Goal: Ask a question: Seek information or help from site administrators or community

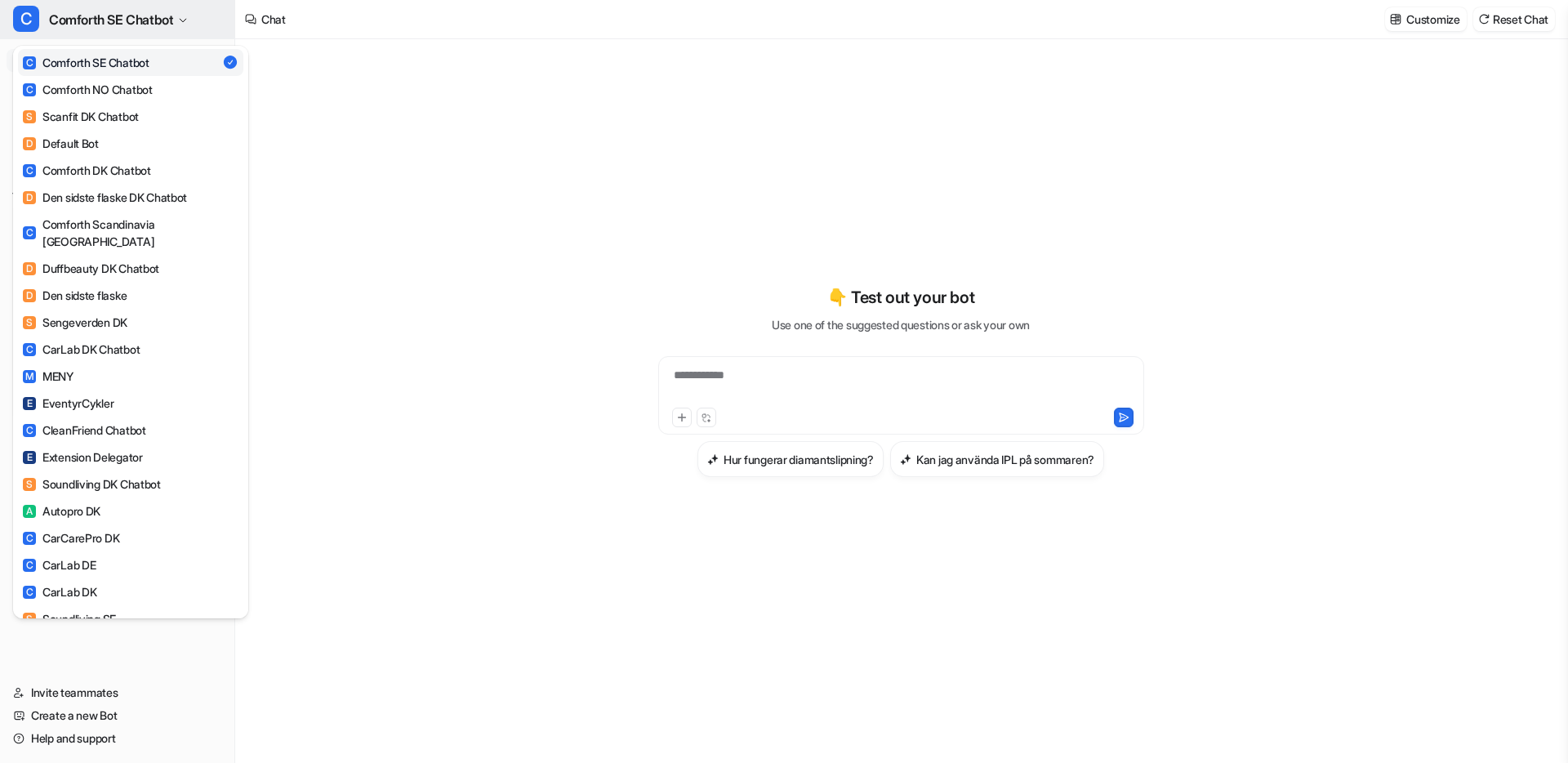
click at [124, 30] on span "Comforth SE Chatbot" at bounding box center [112, 19] width 124 height 23
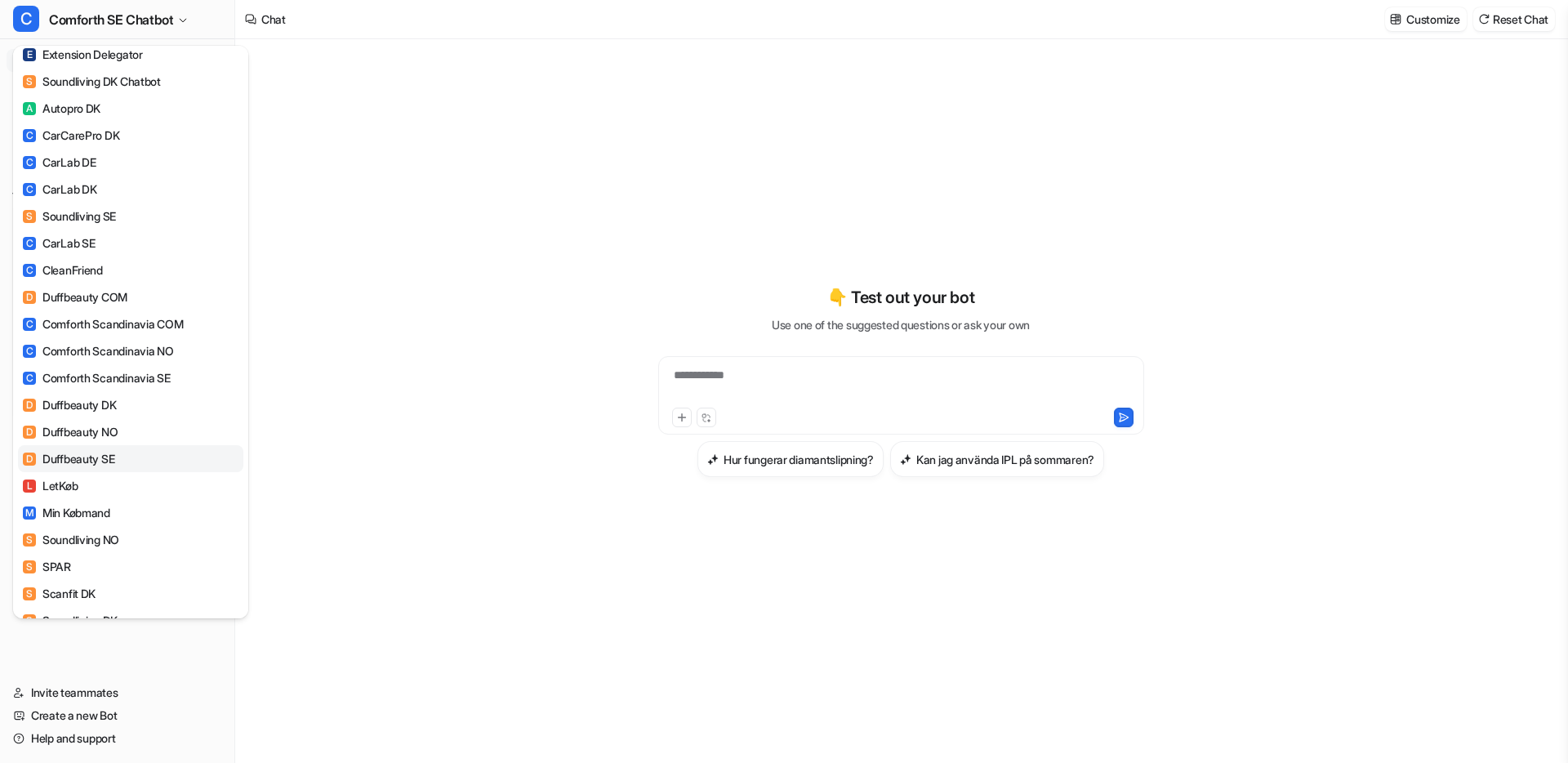
scroll to position [393, 0]
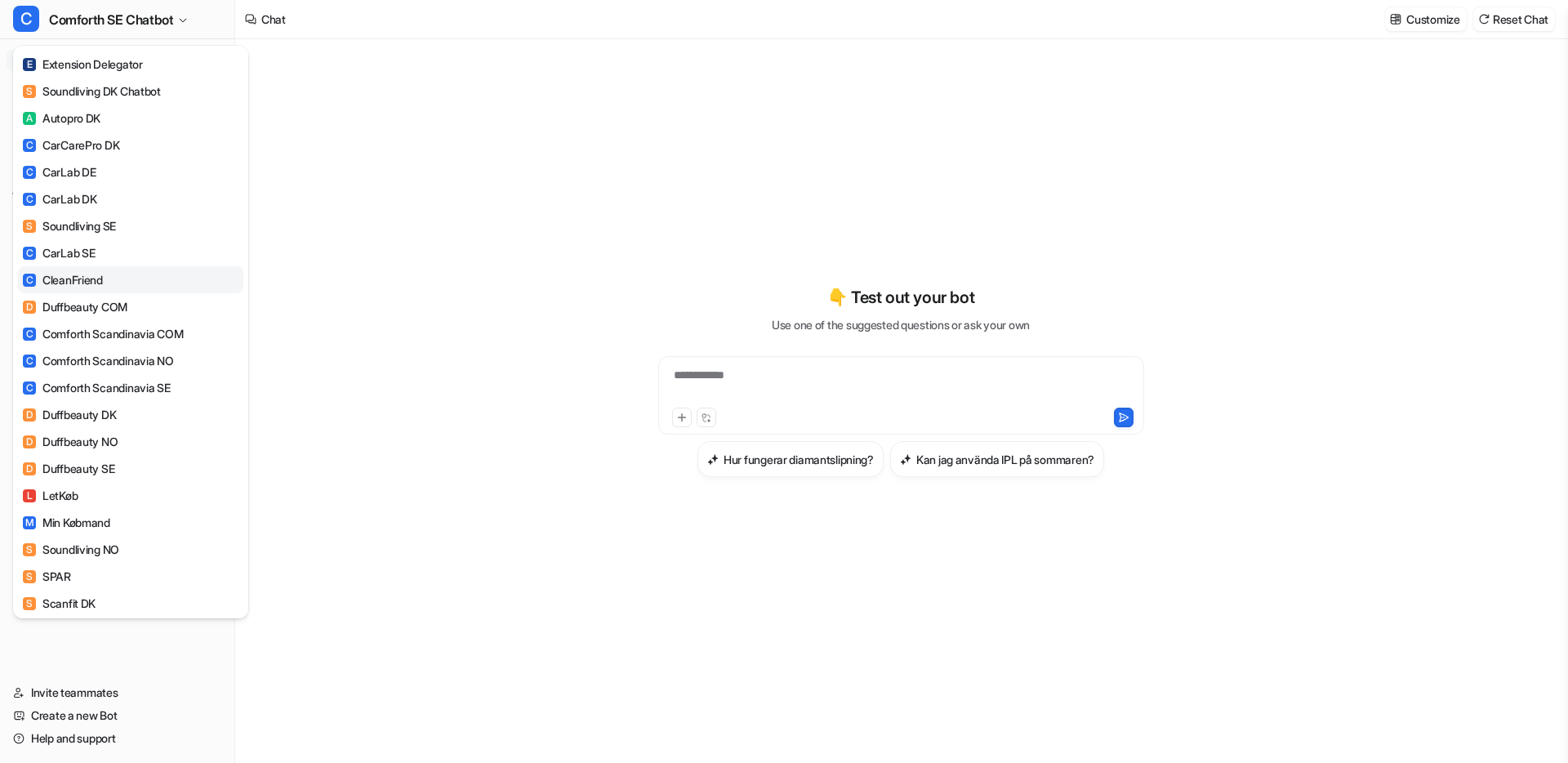
click at [118, 267] on link "C CleanFriend" at bounding box center [130, 279] width 225 height 27
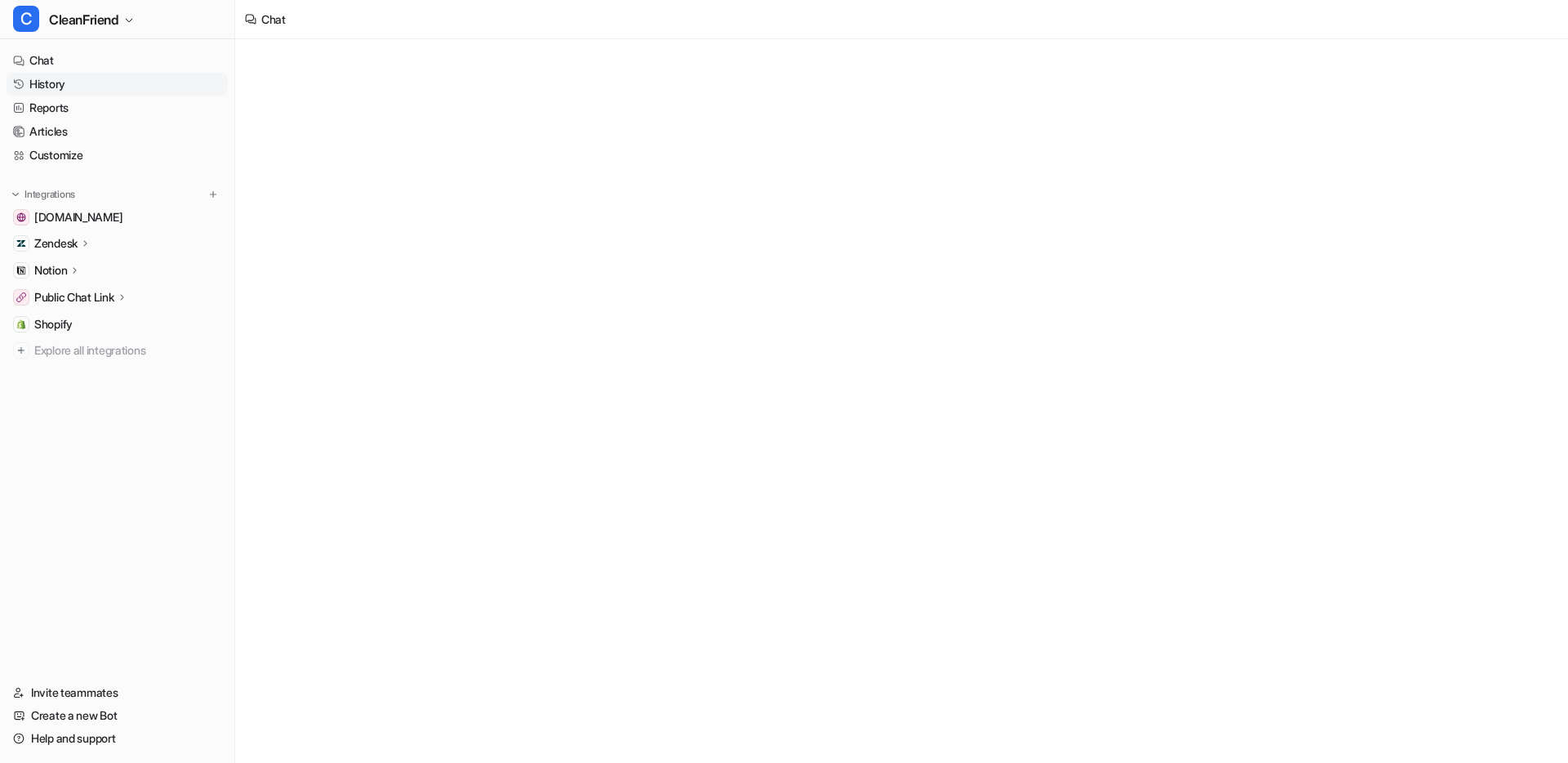
click at [58, 88] on link "History" at bounding box center [118, 84] width 221 height 23
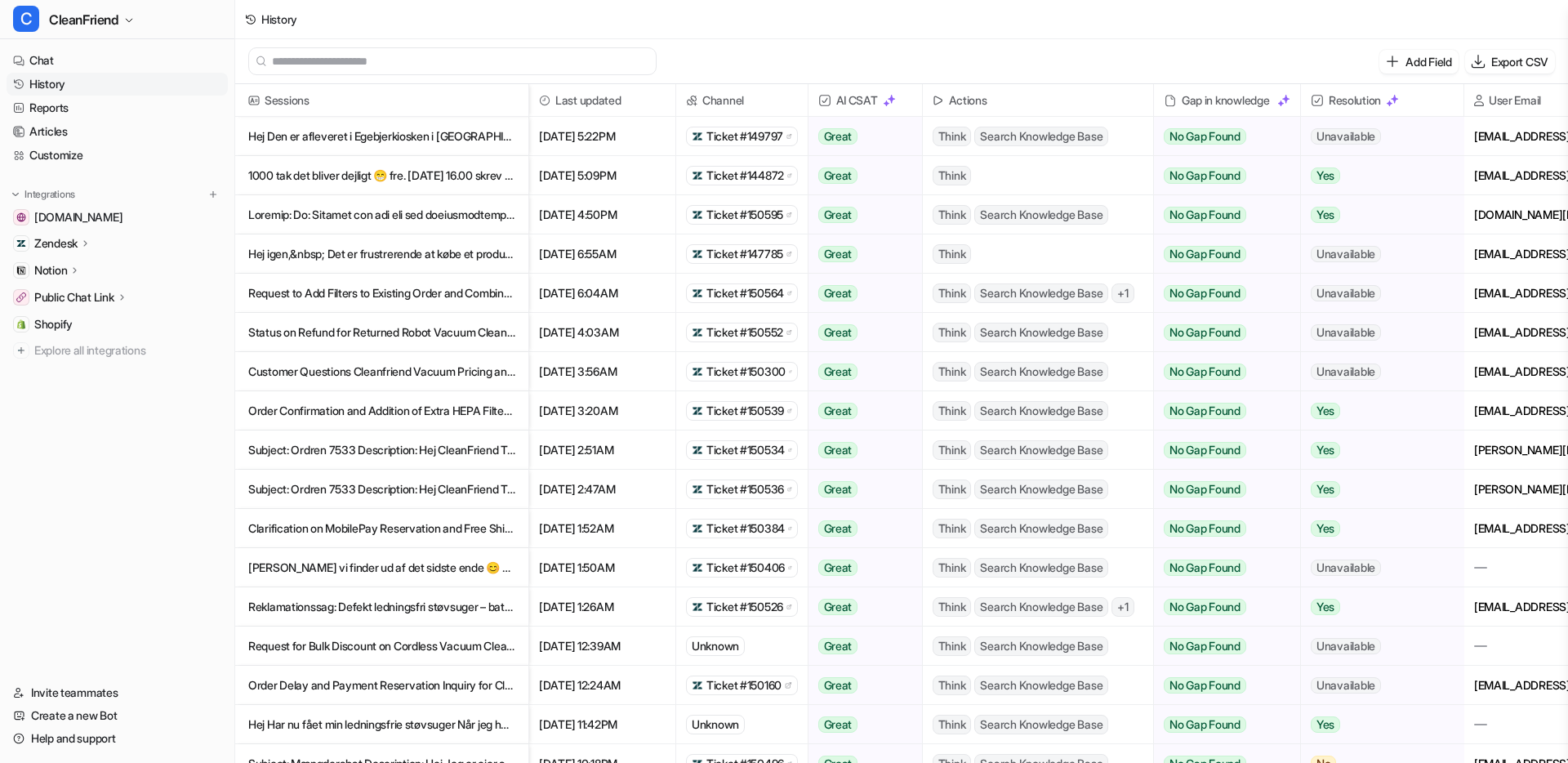
click at [66, 267] on p "Notion" at bounding box center [50, 270] width 33 height 17
click at [67, 309] on p "Links" at bounding box center [60, 317] width 26 height 17
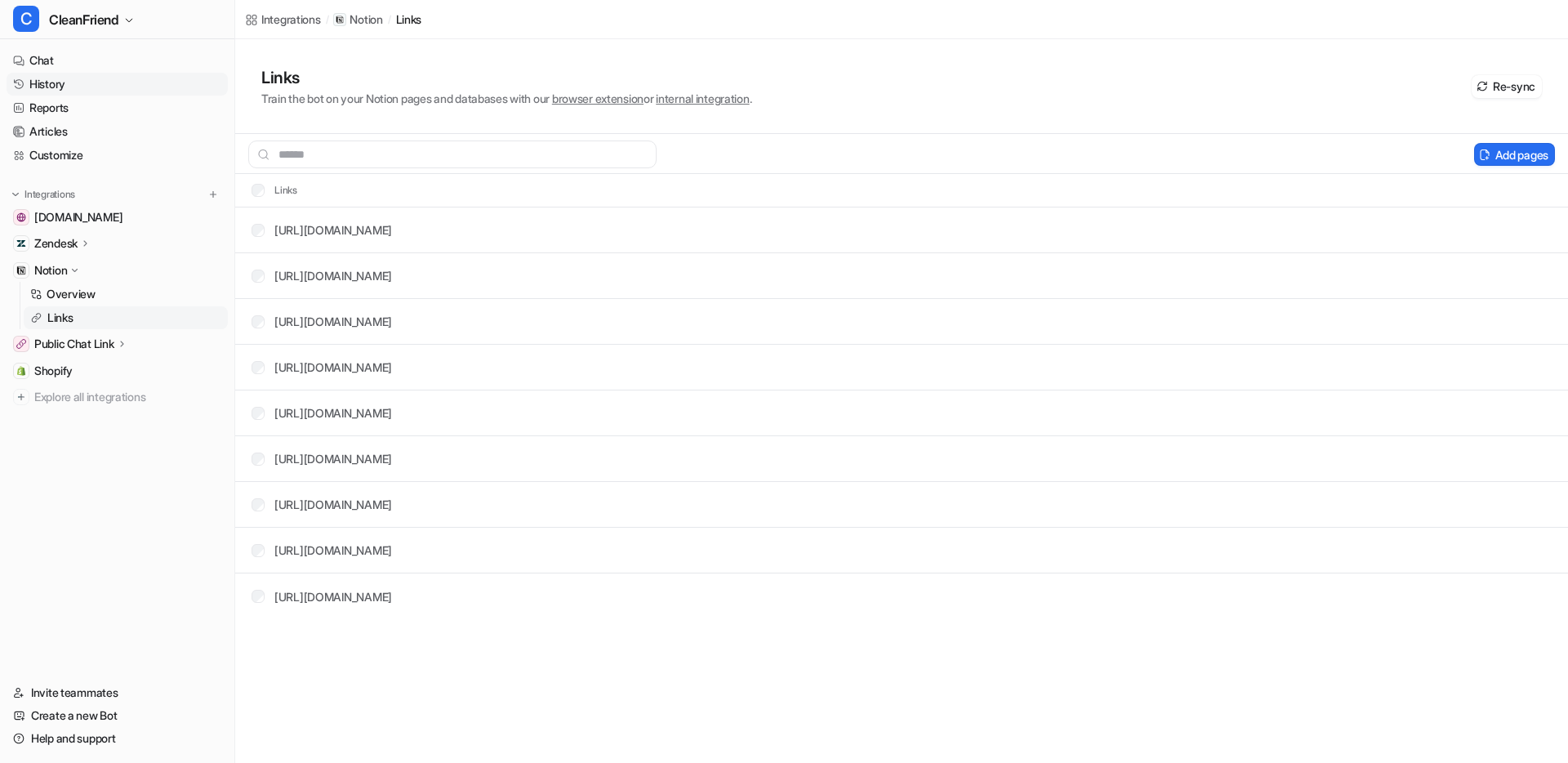
click at [88, 87] on link "History" at bounding box center [118, 84] width 221 height 23
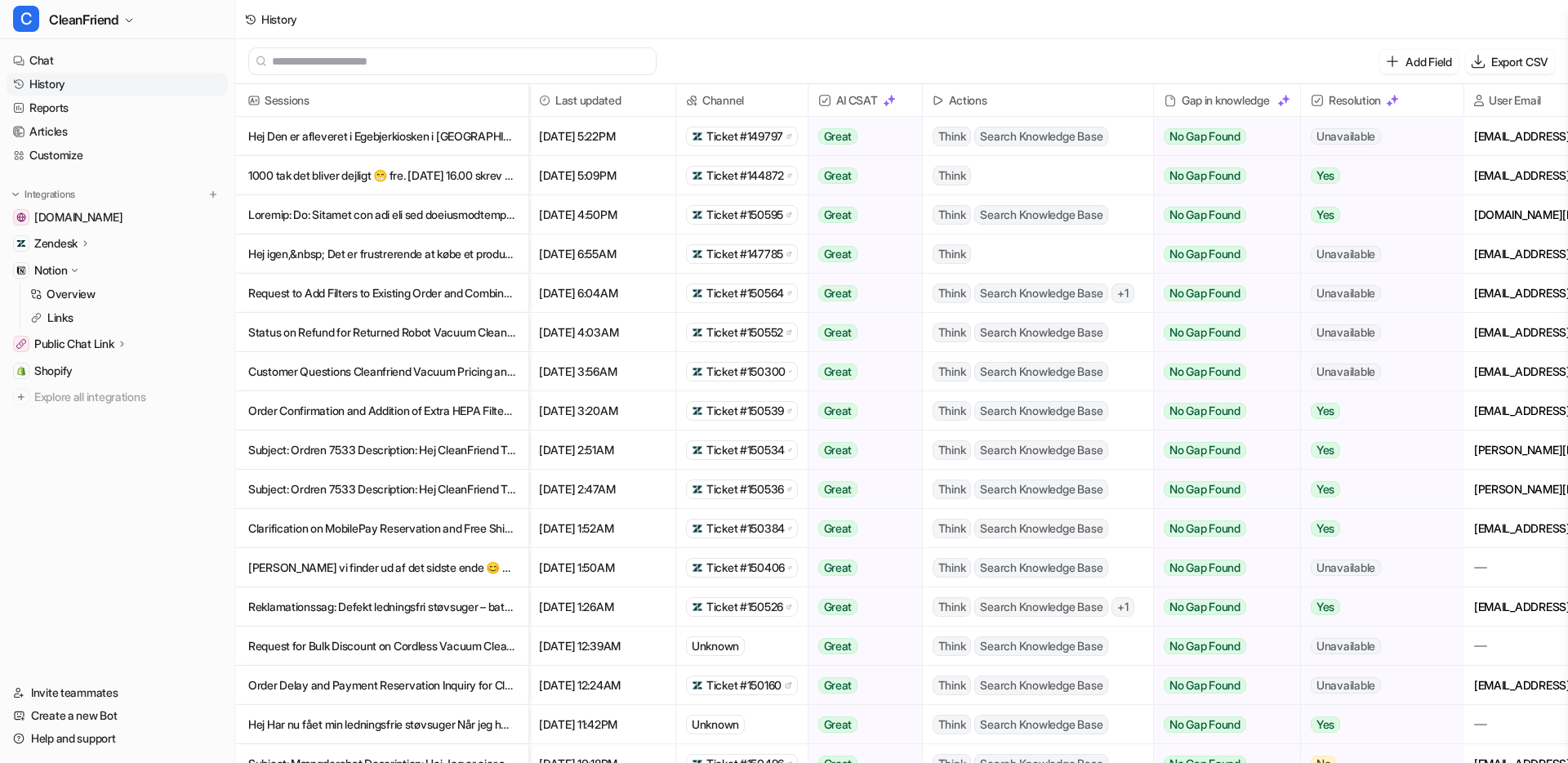
scroll to position [685, 0]
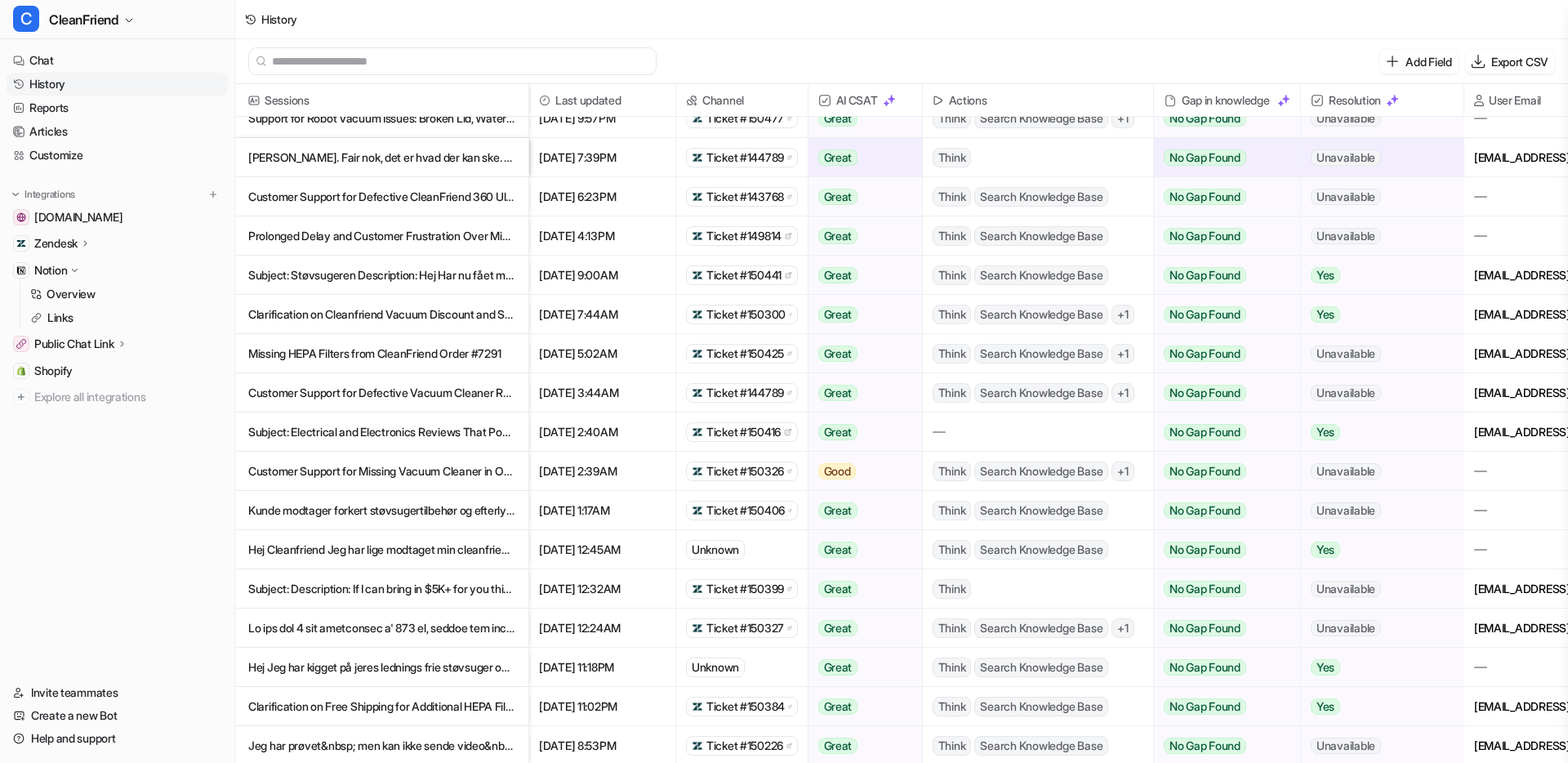
click at [390, 385] on p "Customer Support for Defective Vacuum Cleaner Return and Replacement" at bounding box center [381, 393] width 267 height 40
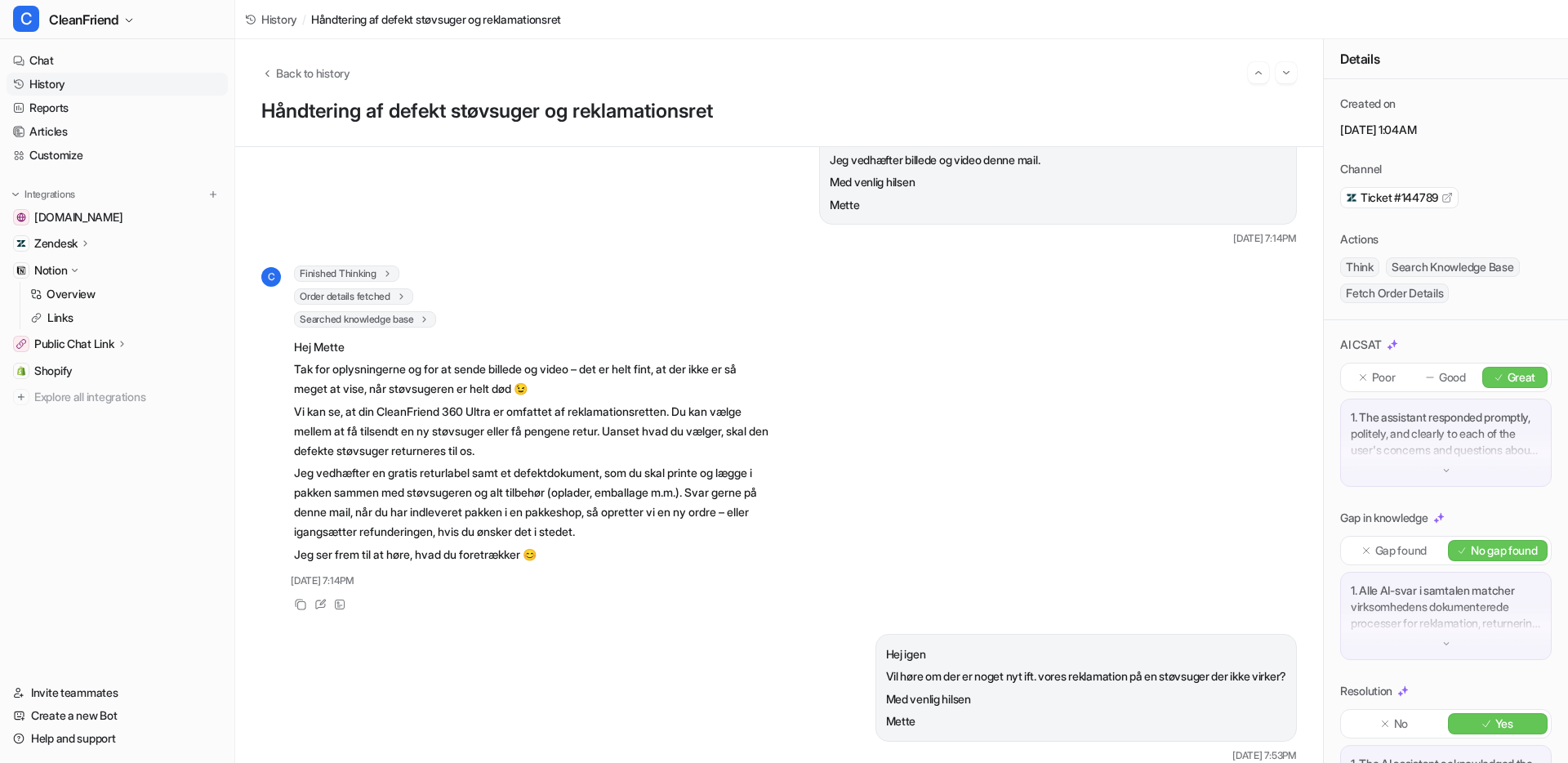
scroll to position [929, 0]
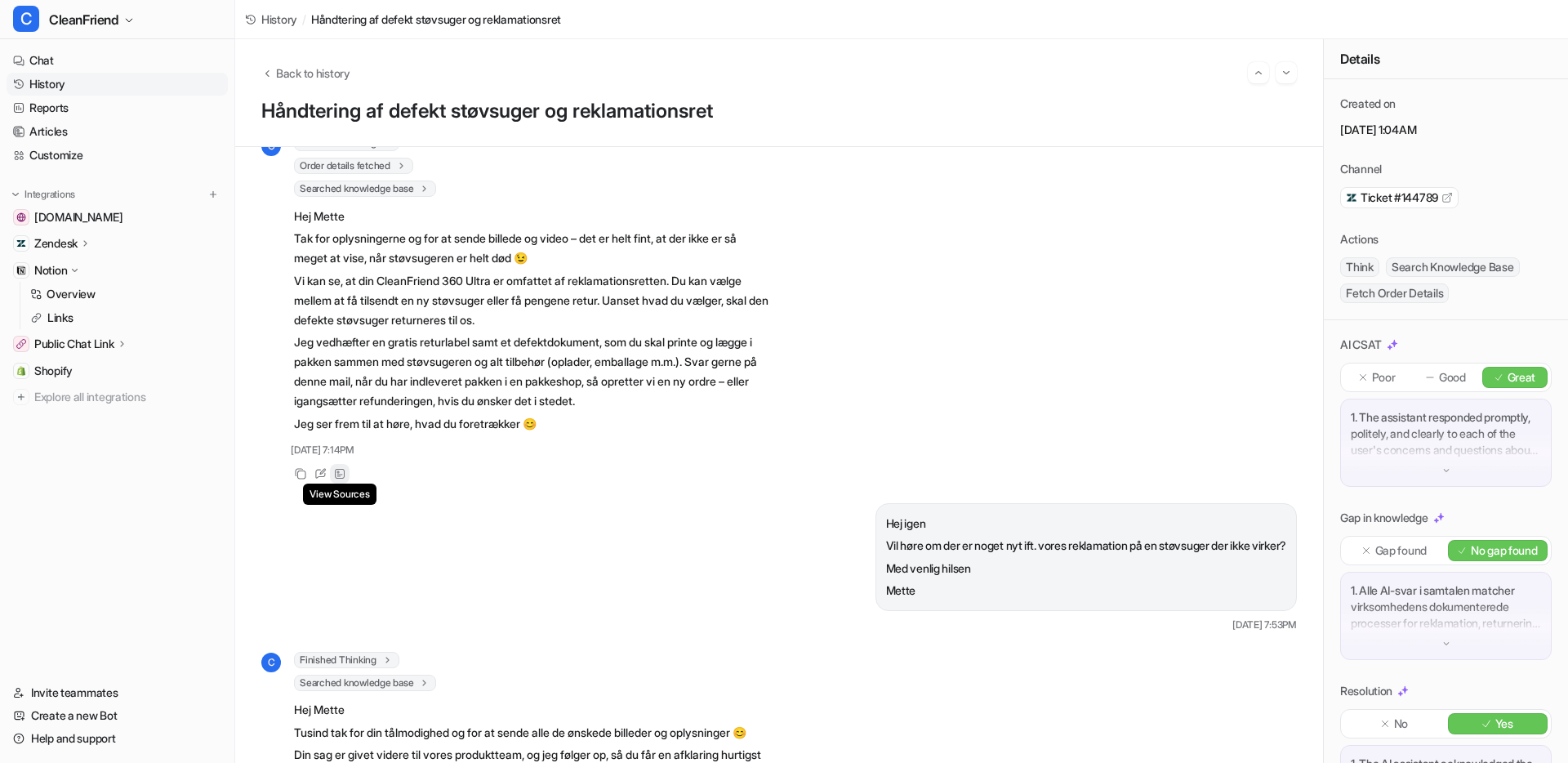
click at [339, 473] on icon at bounding box center [340, 474] width 12 height 12
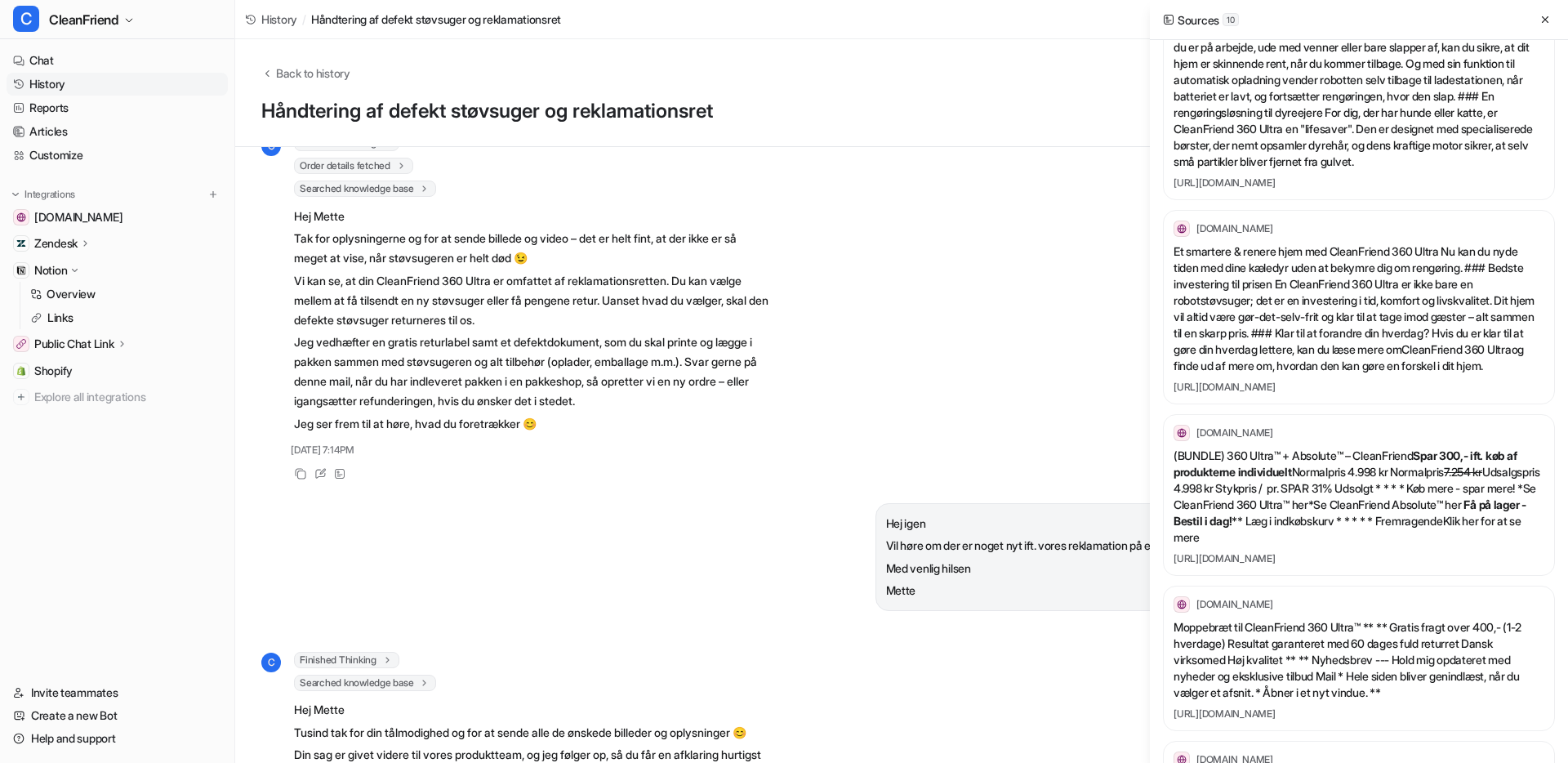
scroll to position [1335, 0]
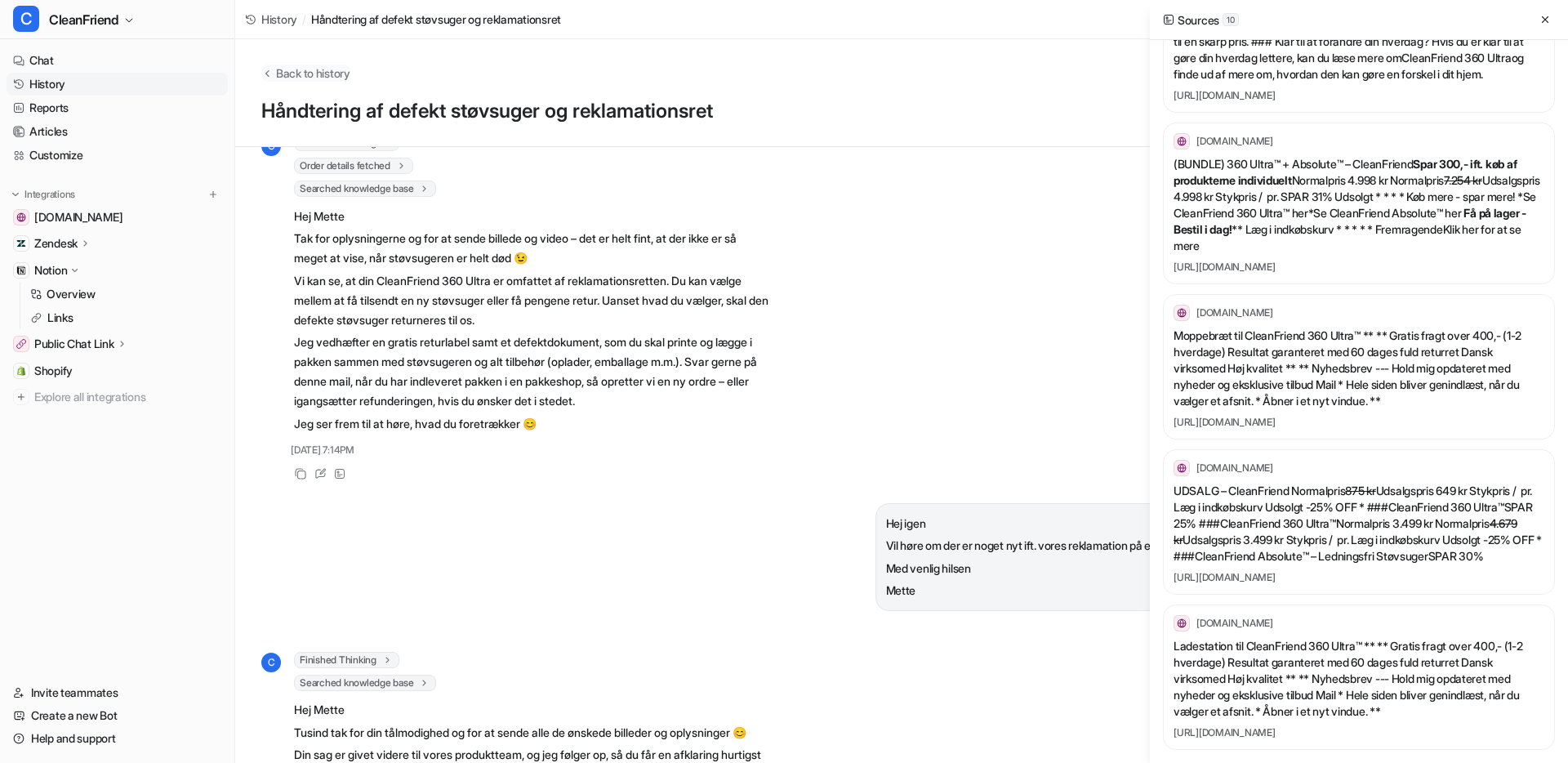
click at [323, 74] on span "Back to history" at bounding box center [312, 72] width 74 height 17
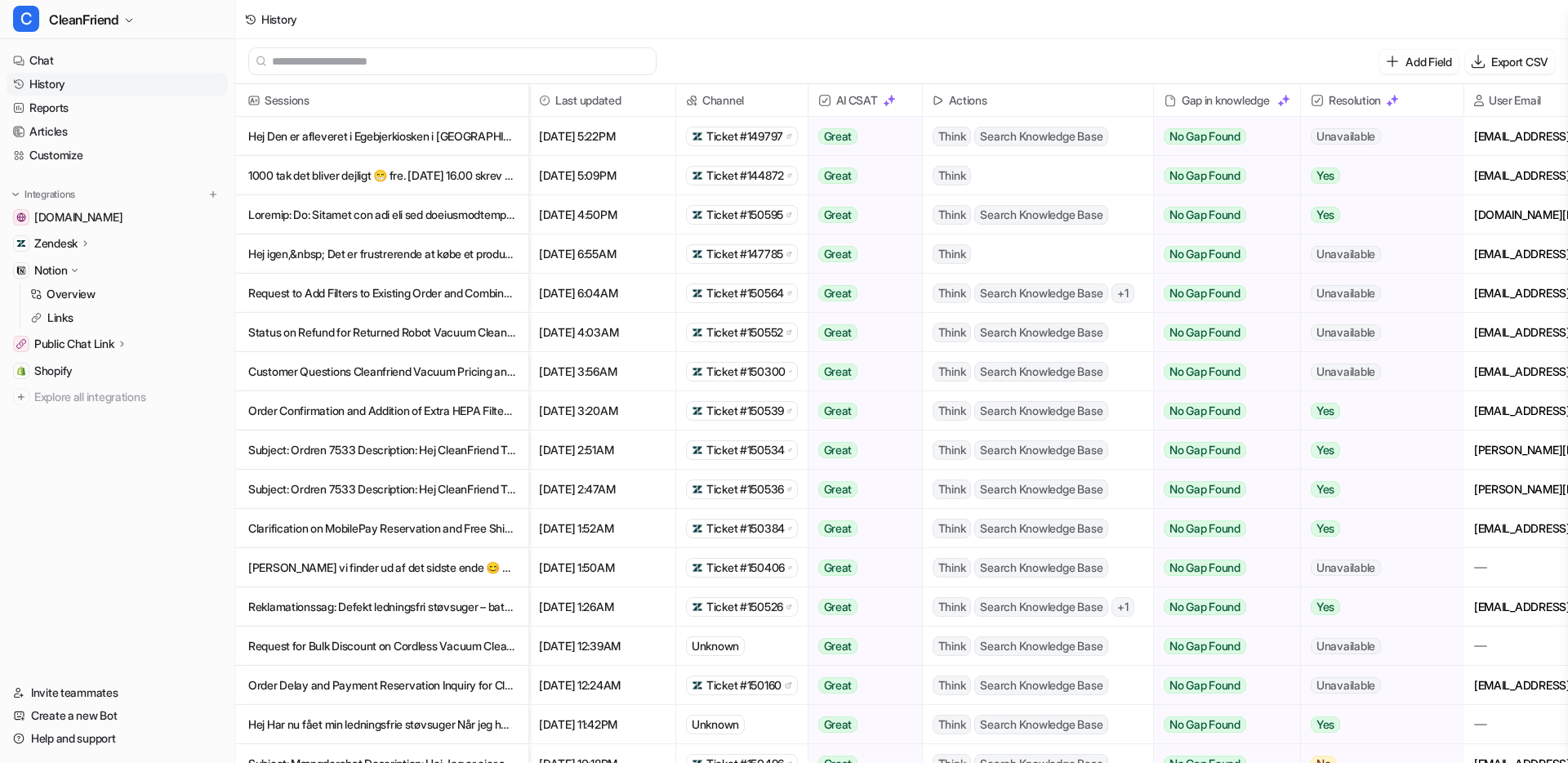
click at [400, 135] on p "Hej Den er afleveret i Egebjerkiosken i [GEOGRAPHIC_DATA] i dag. 13/10 så den b…" at bounding box center [381, 136] width 267 height 40
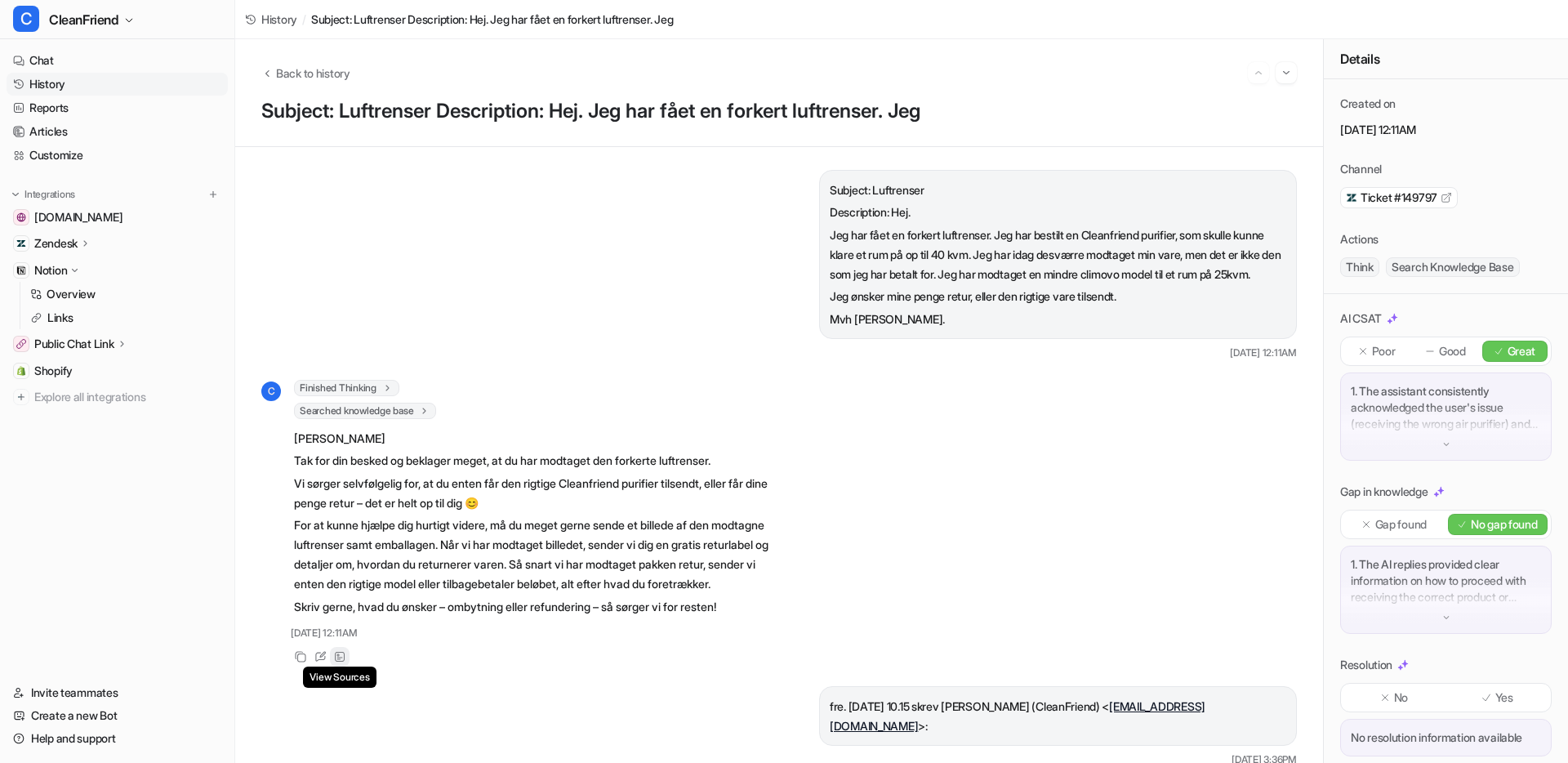
click at [336, 661] on icon at bounding box center [340, 656] width 10 height 10
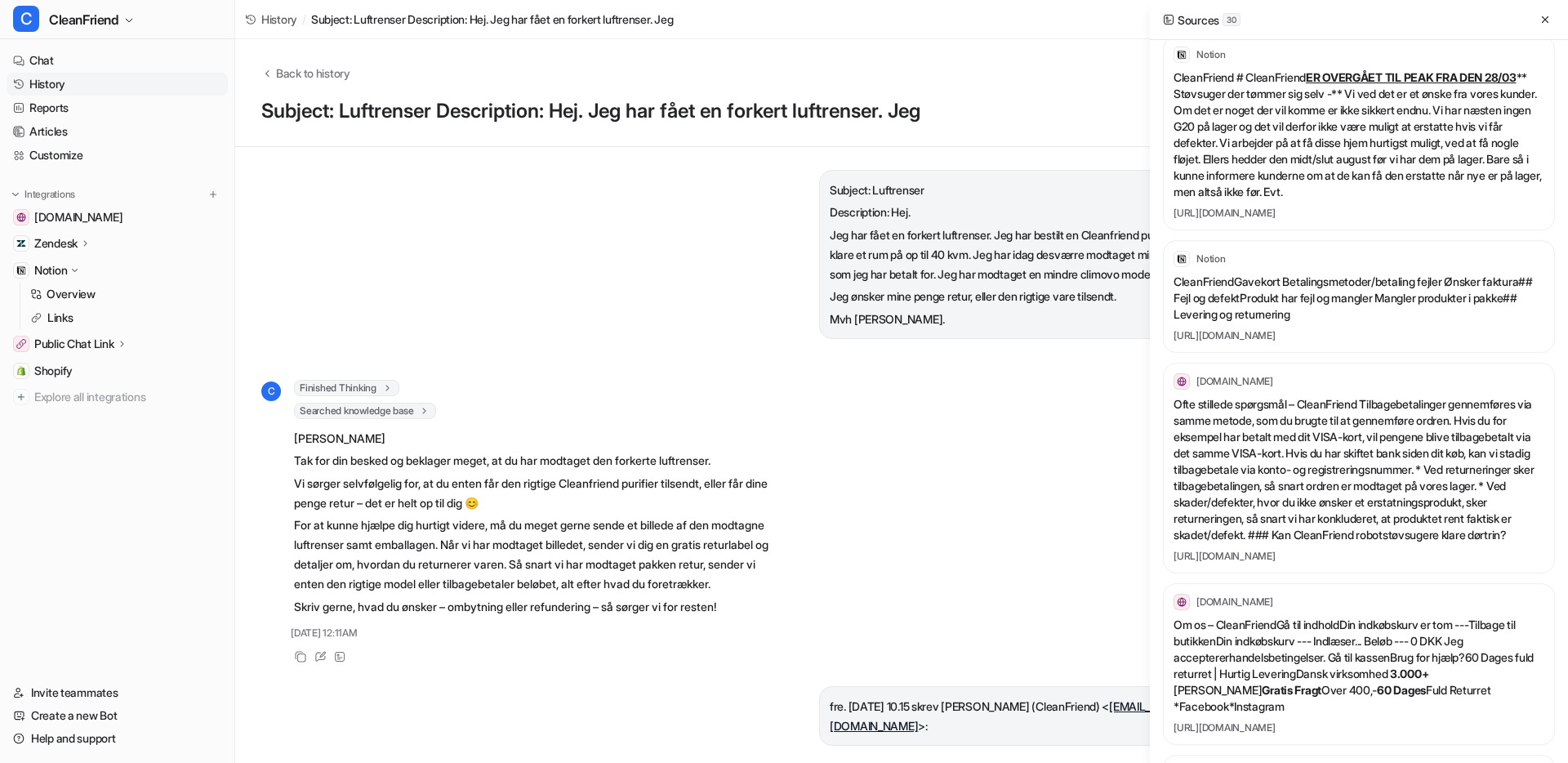
scroll to position [2155, 0]
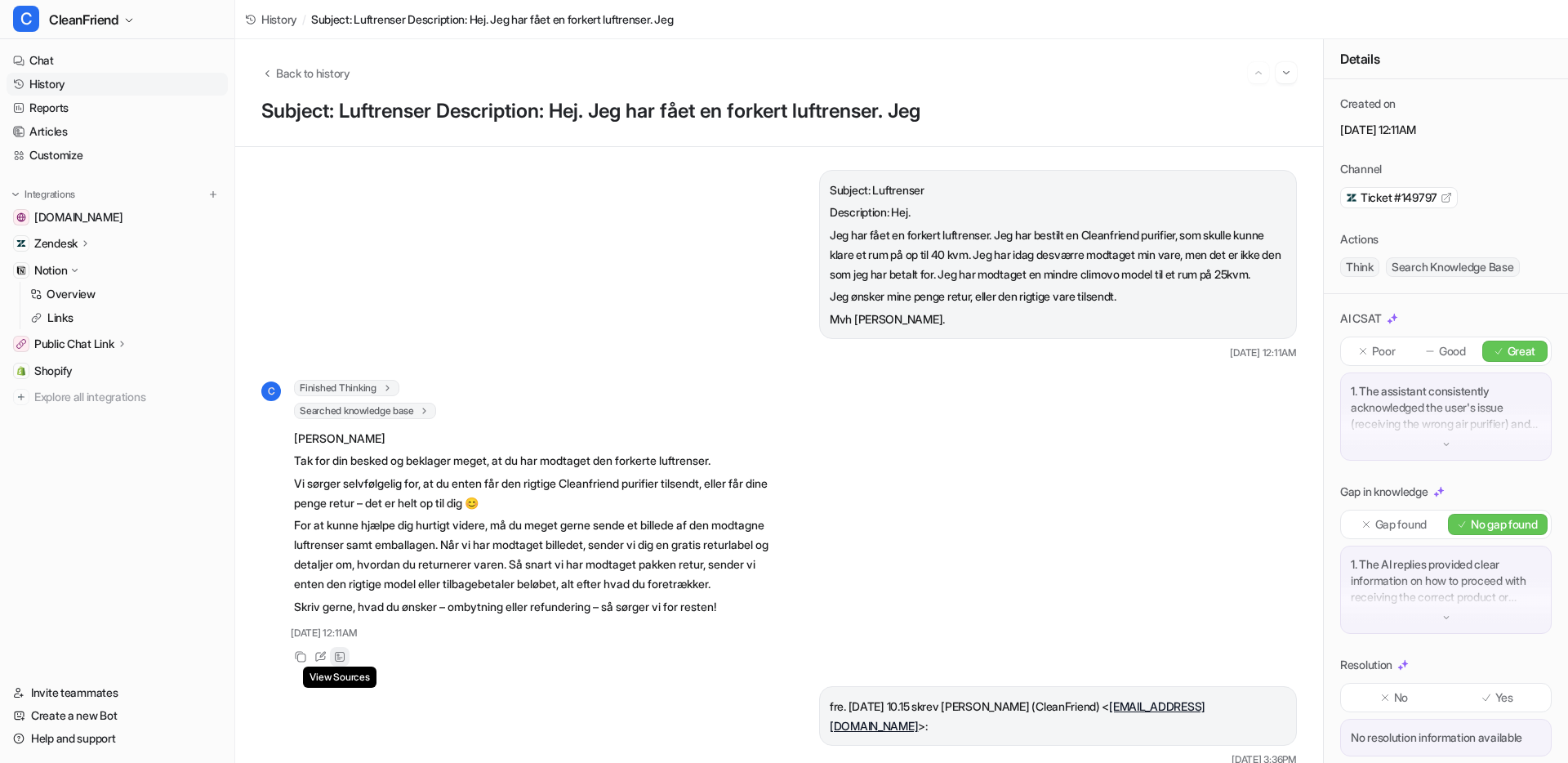
click at [343, 662] on icon at bounding box center [340, 657] width 12 height 12
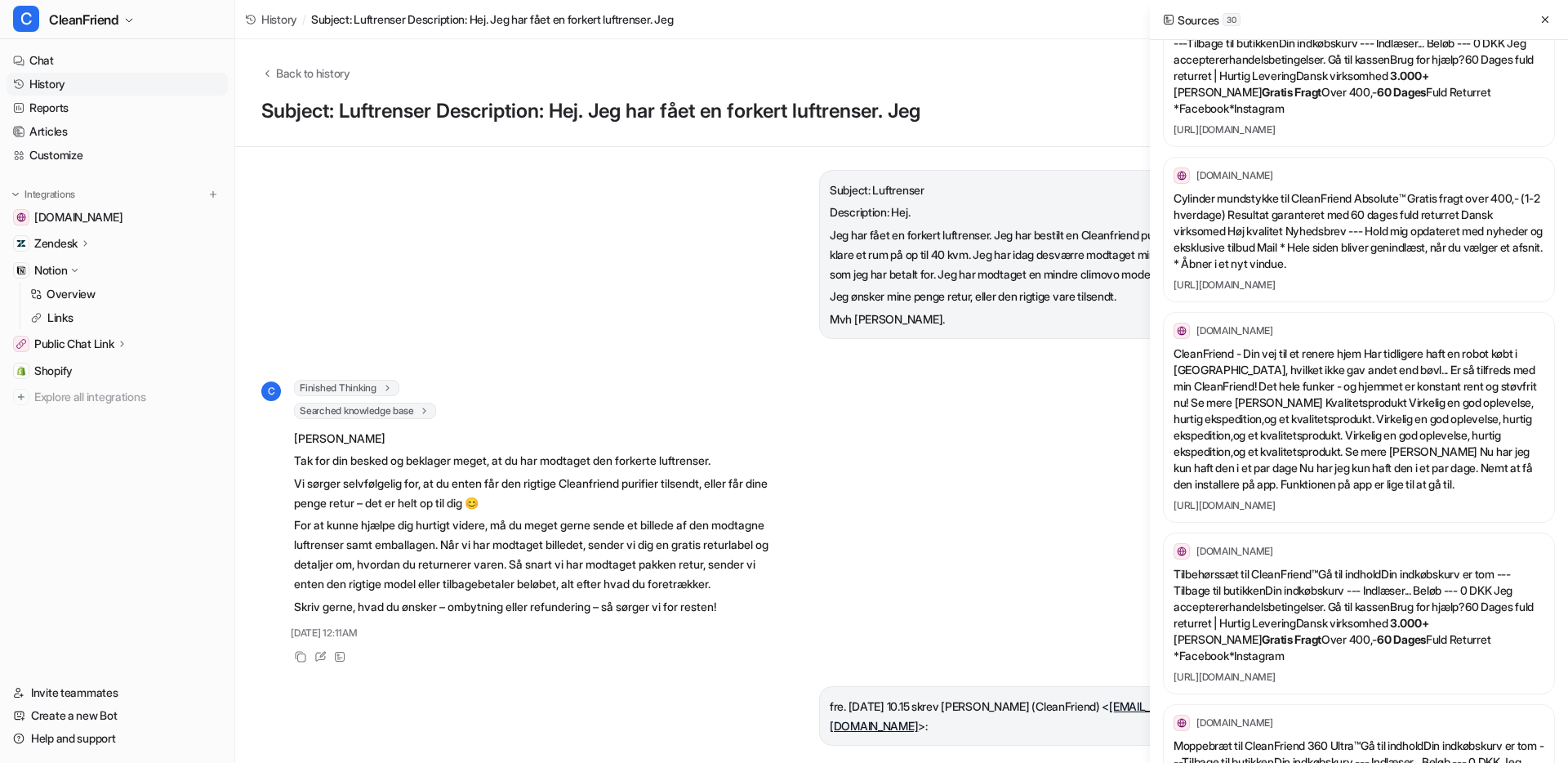
scroll to position [0, 0]
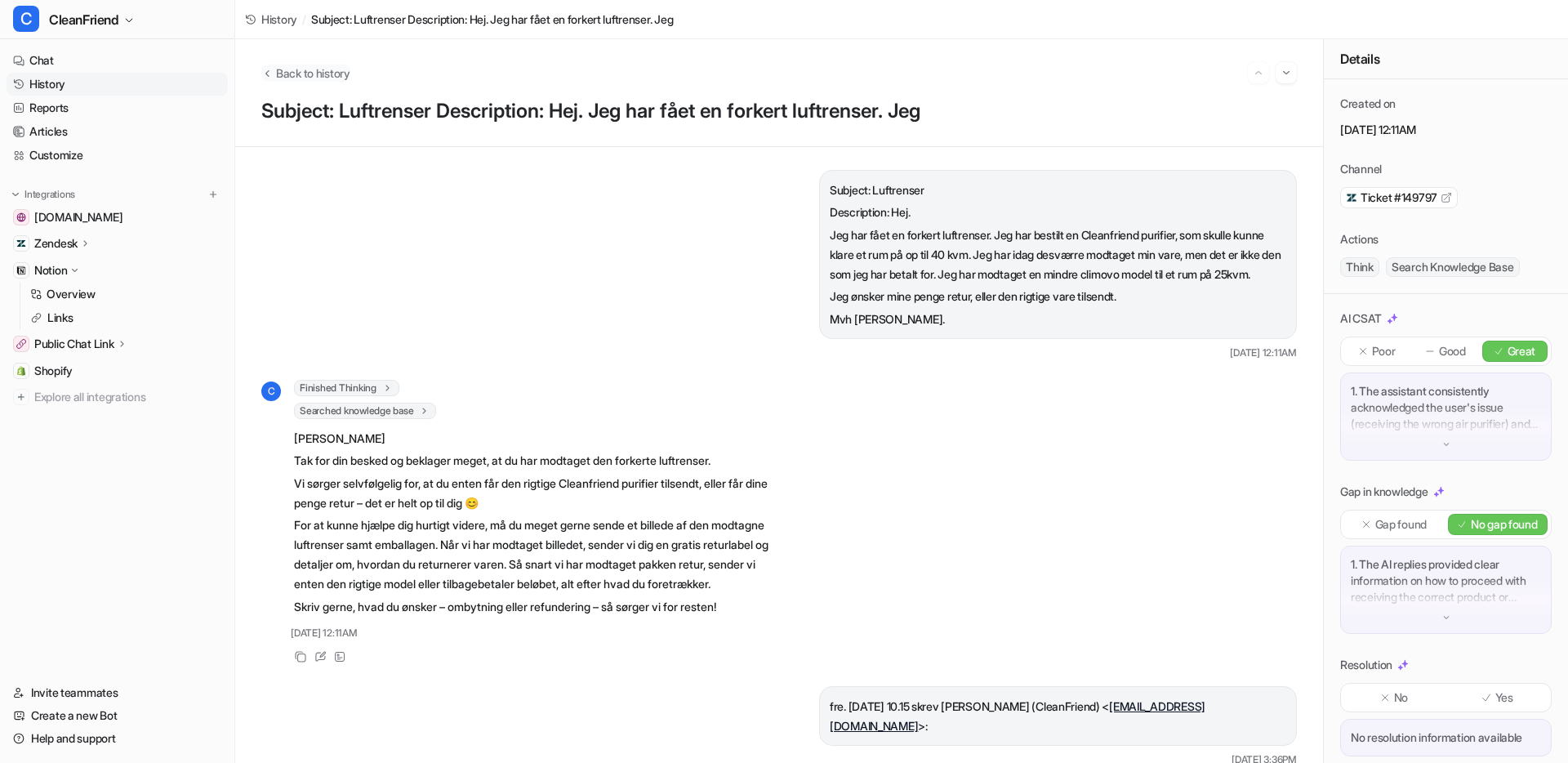
click at [311, 64] on span "Back to history" at bounding box center [312, 72] width 74 height 17
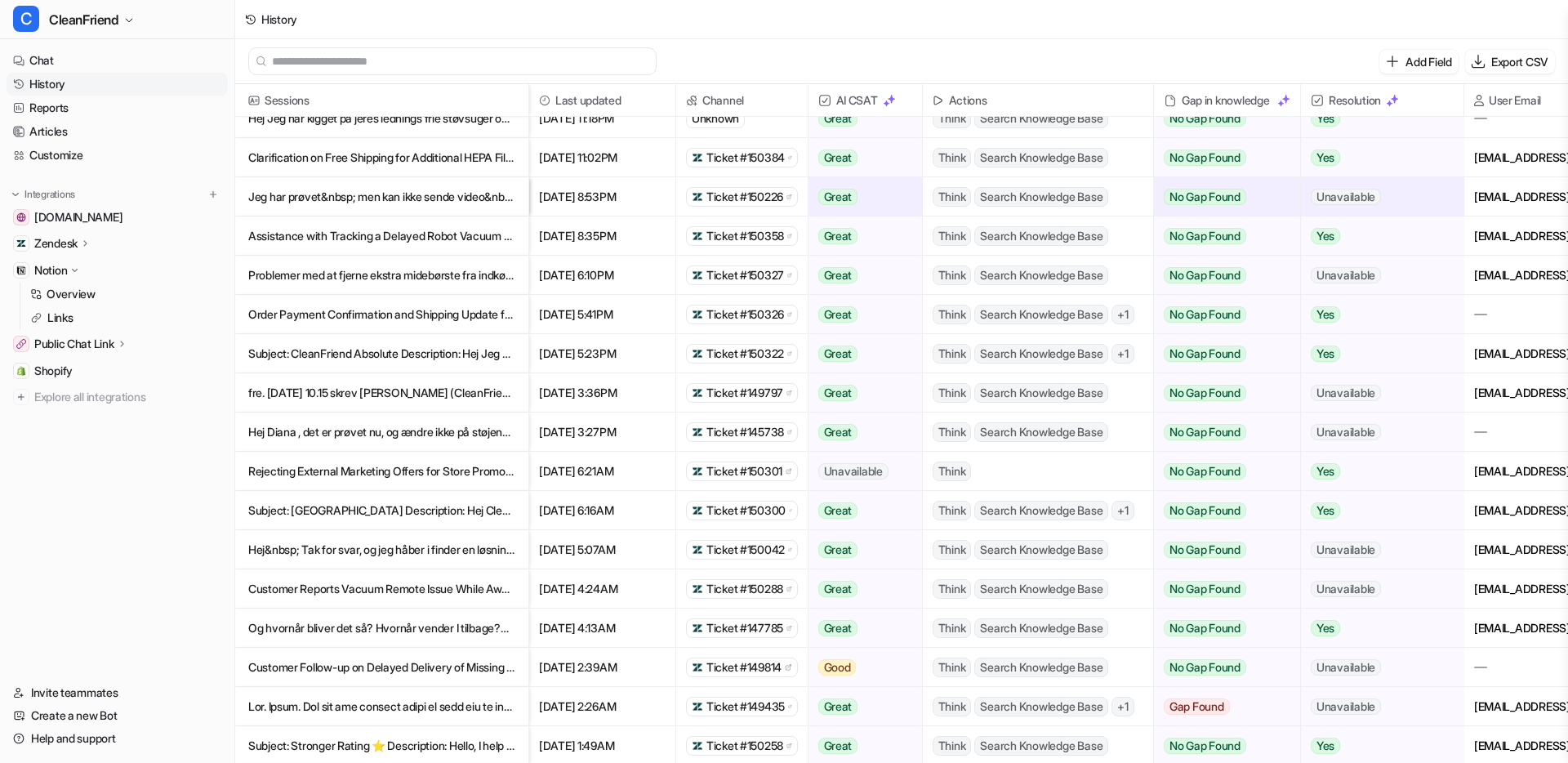
scroll to position [1089, 0]
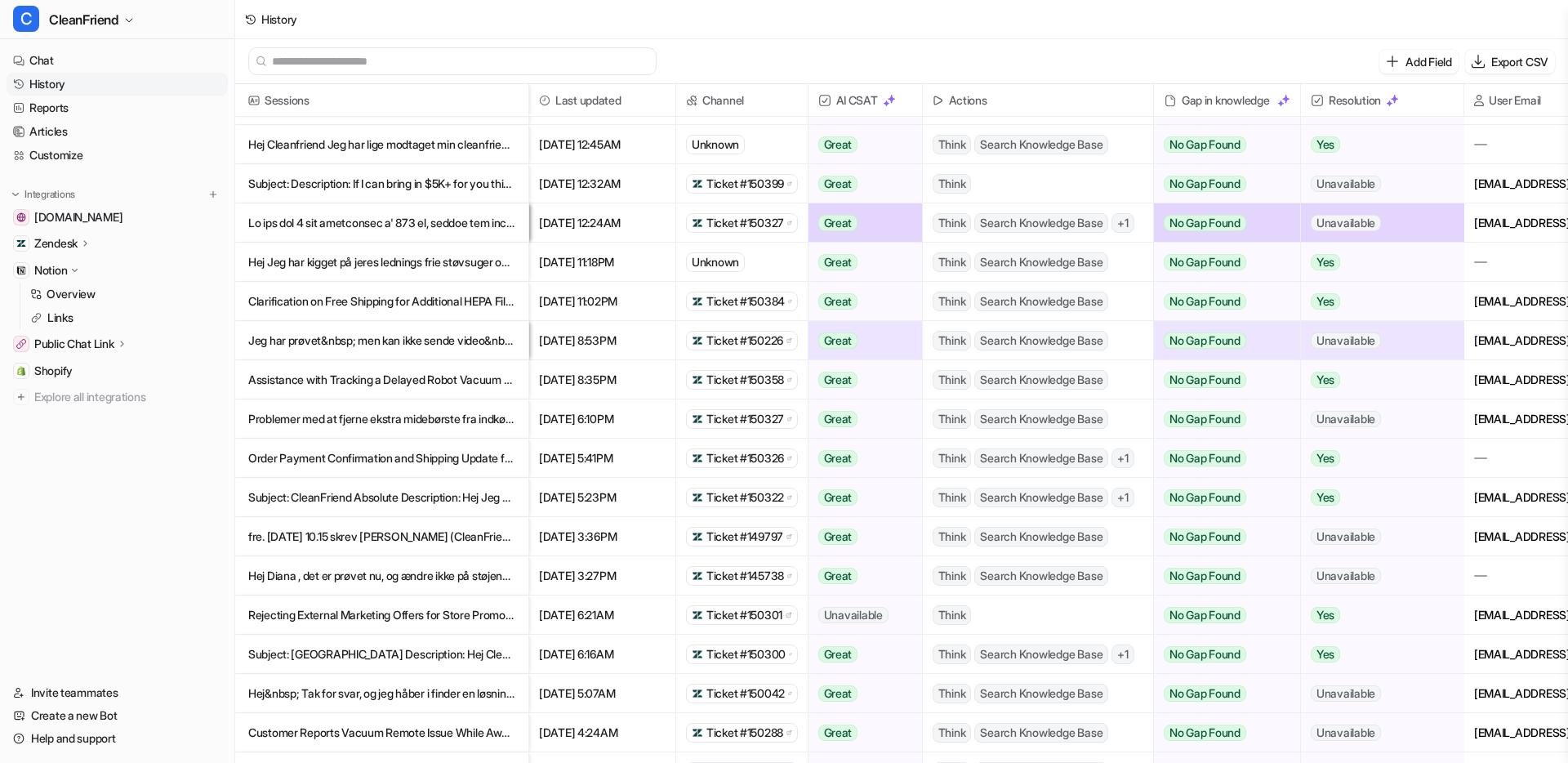
click at [356, 267] on p "Hej Jeg har kigget på jeres lednings frie støvsuger og ville høre om man kan sk…" at bounding box center [381, 262] width 267 height 40
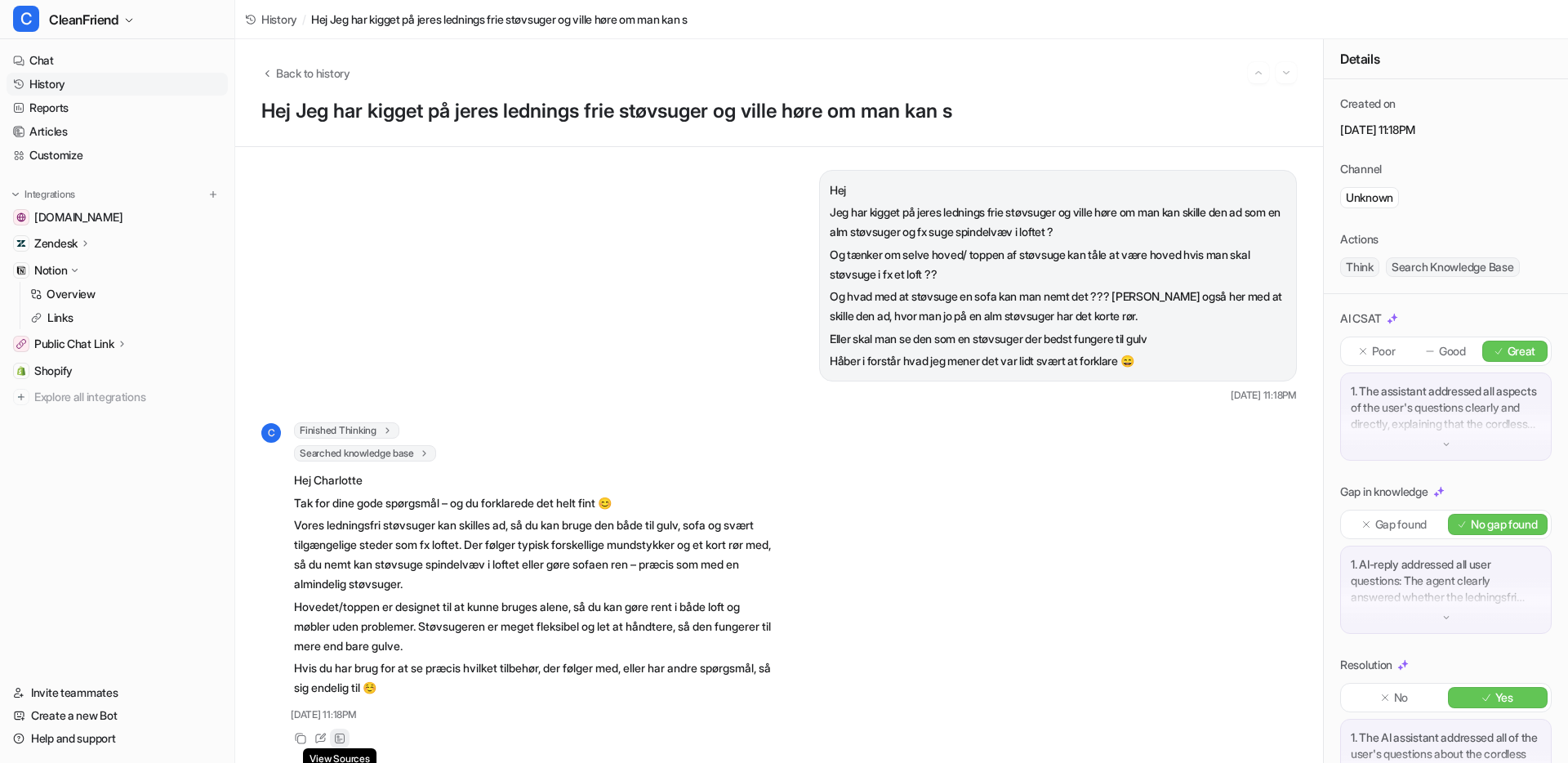
click at [343, 736] on icon at bounding box center [340, 738] width 12 height 12
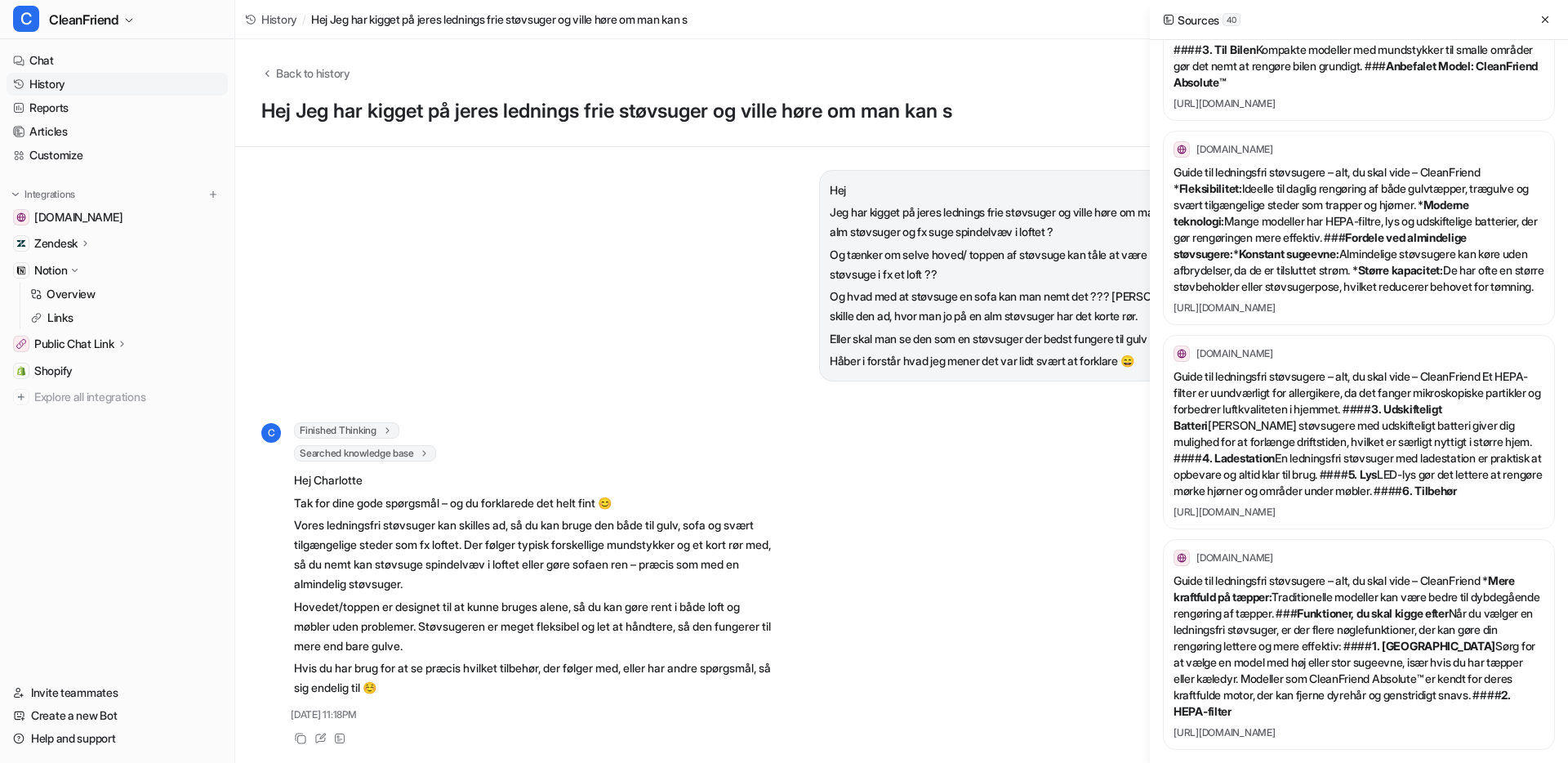
scroll to position [8539, 0]
click at [316, 75] on span "Back to history" at bounding box center [312, 72] width 74 height 17
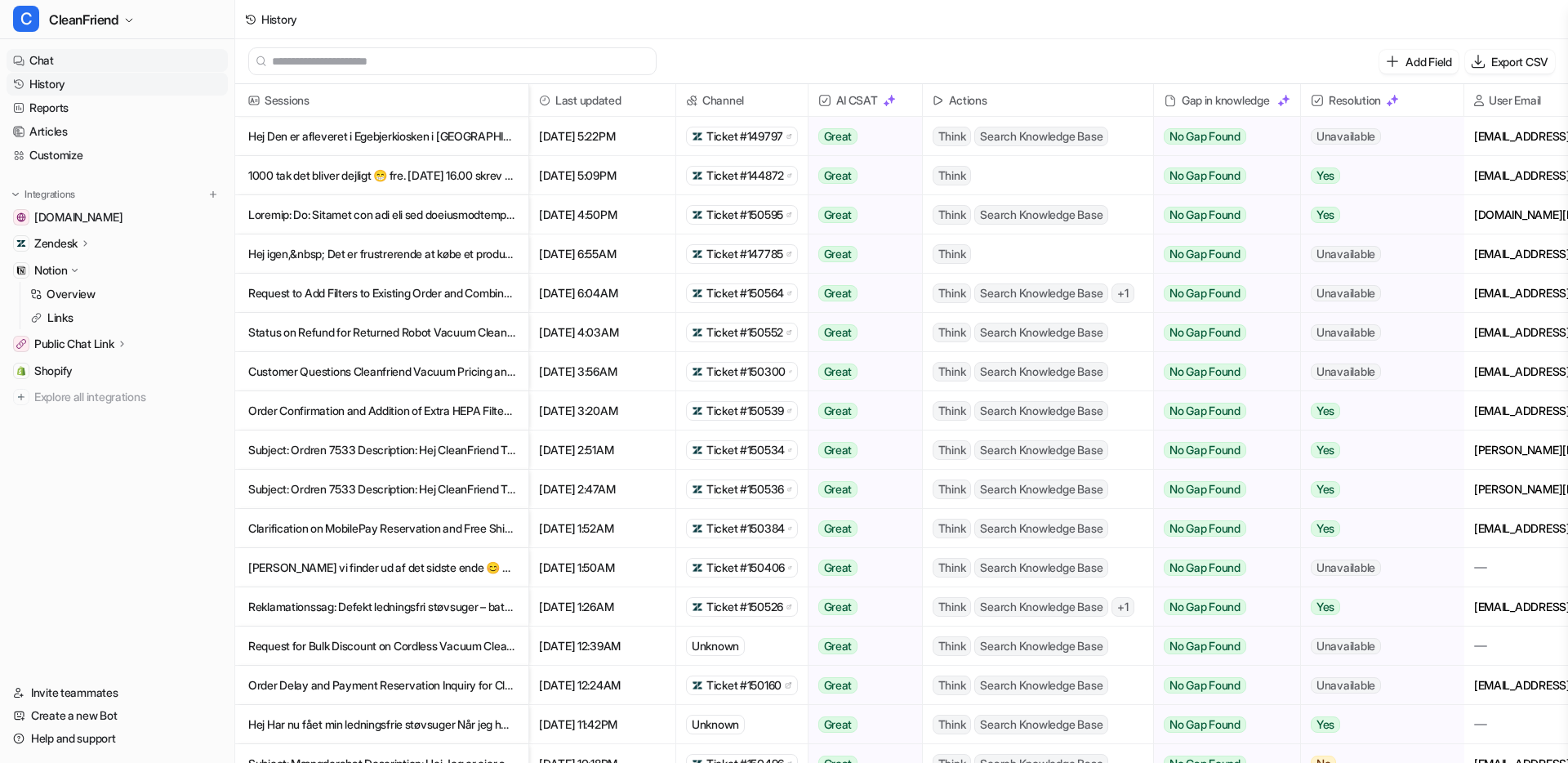
click at [92, 60] on link "Chat" at bounding box center [118, 60] width 221 height 23
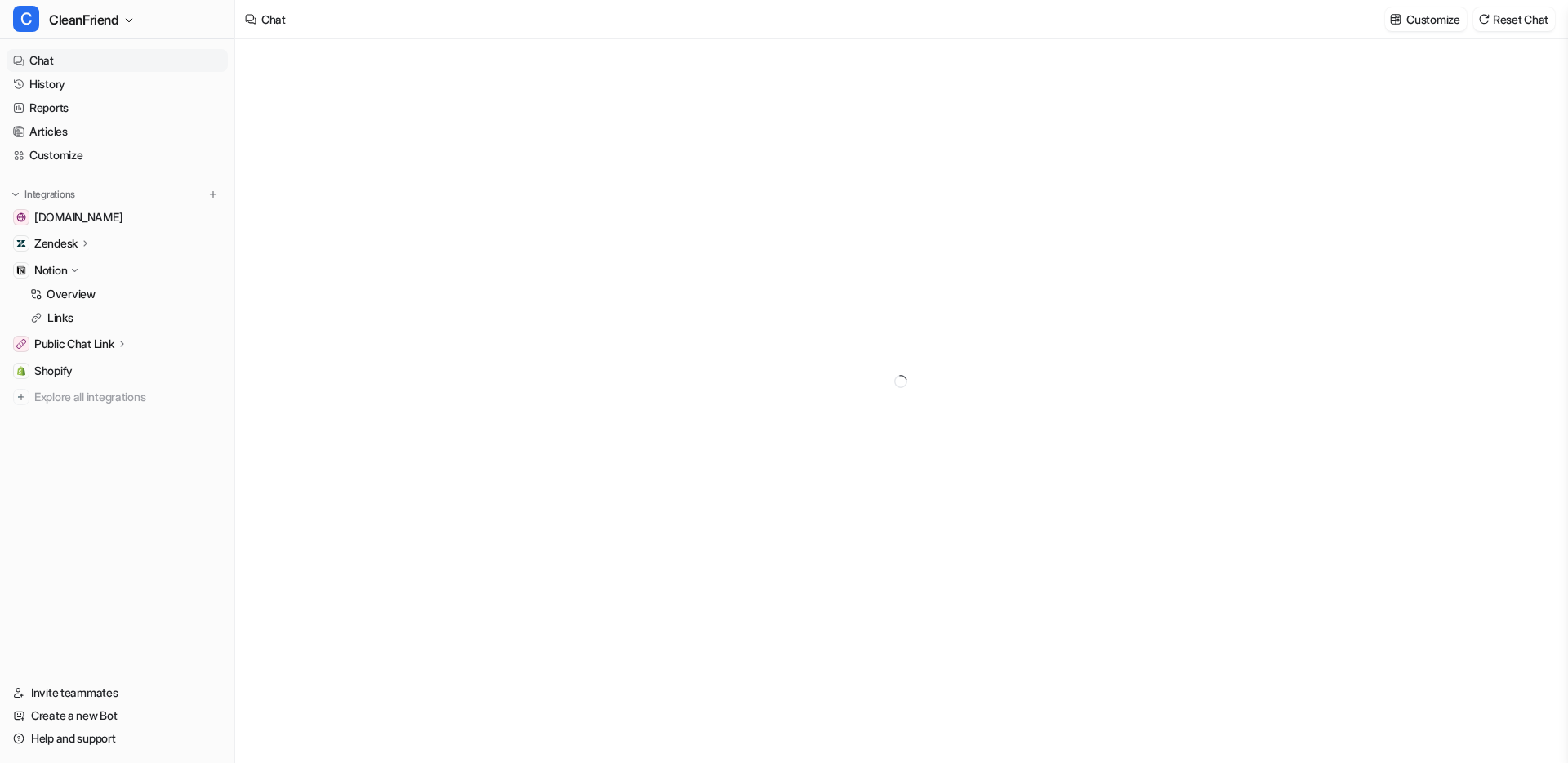
type textarea "**********"
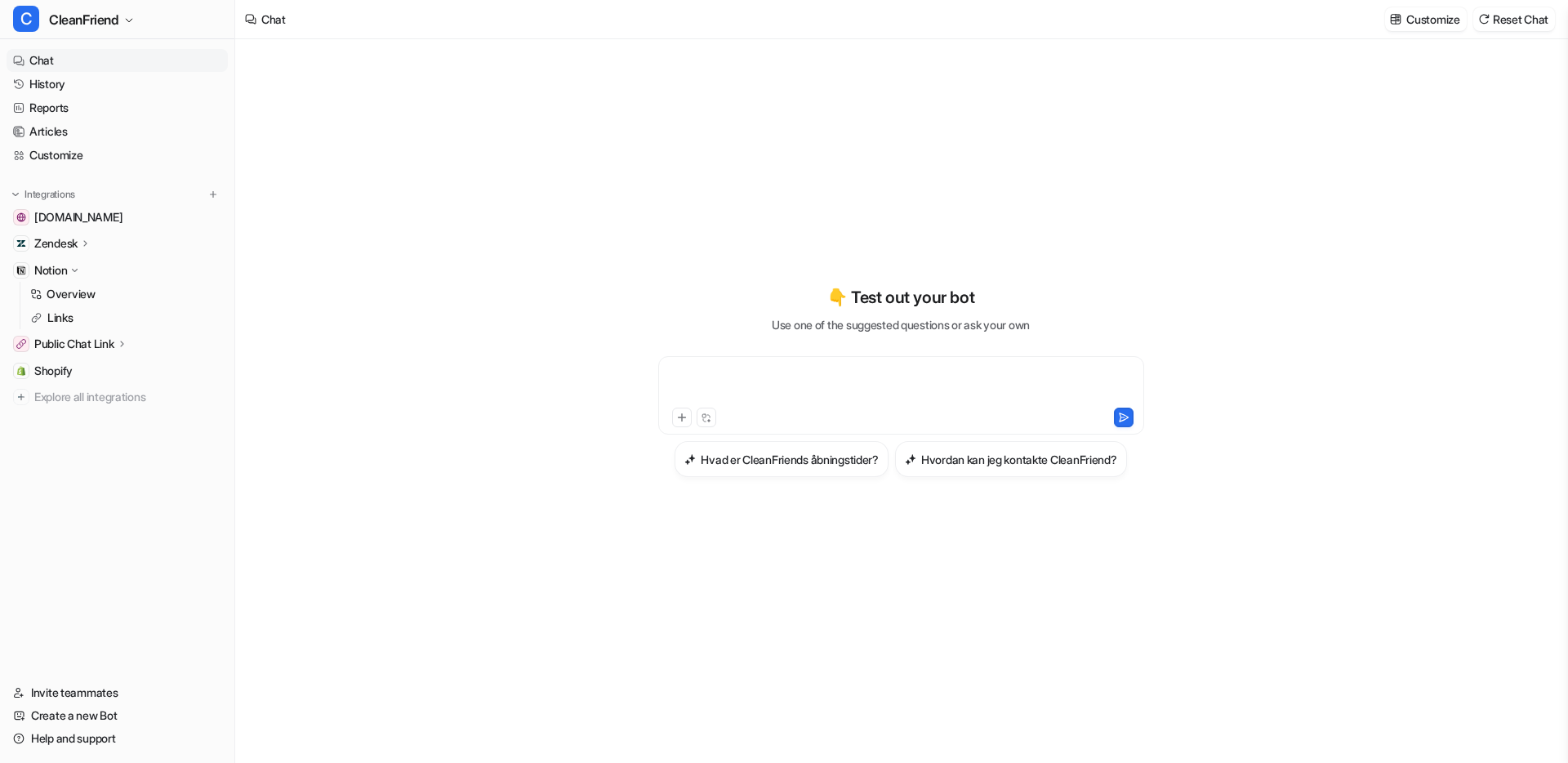
click at [774, 380] on div at bounding box center [900, 385] width 477 height 38
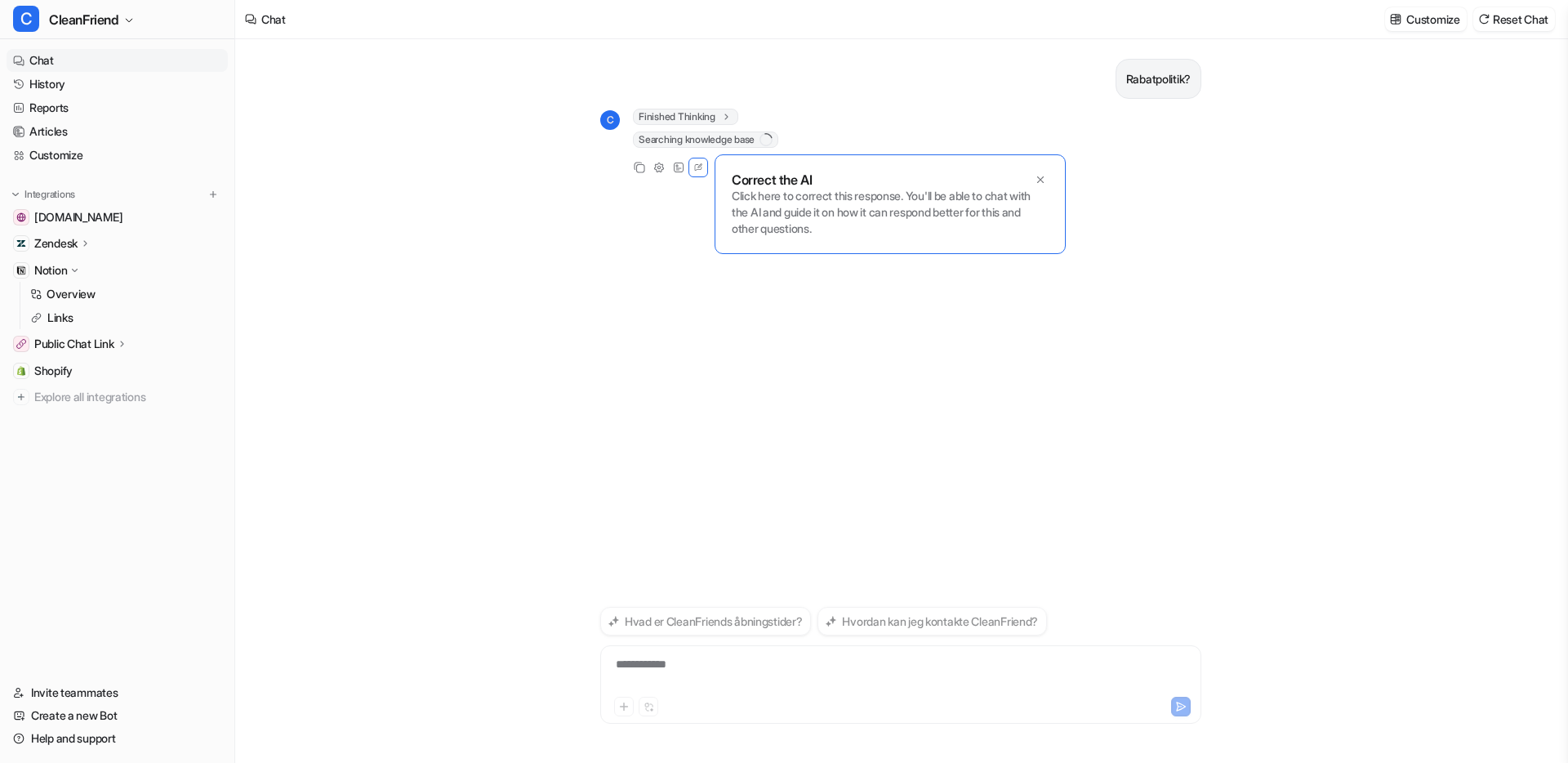
click at [717, 109] on span "Finished Thinking" at bounding box center [685, 117] width 106 height 17
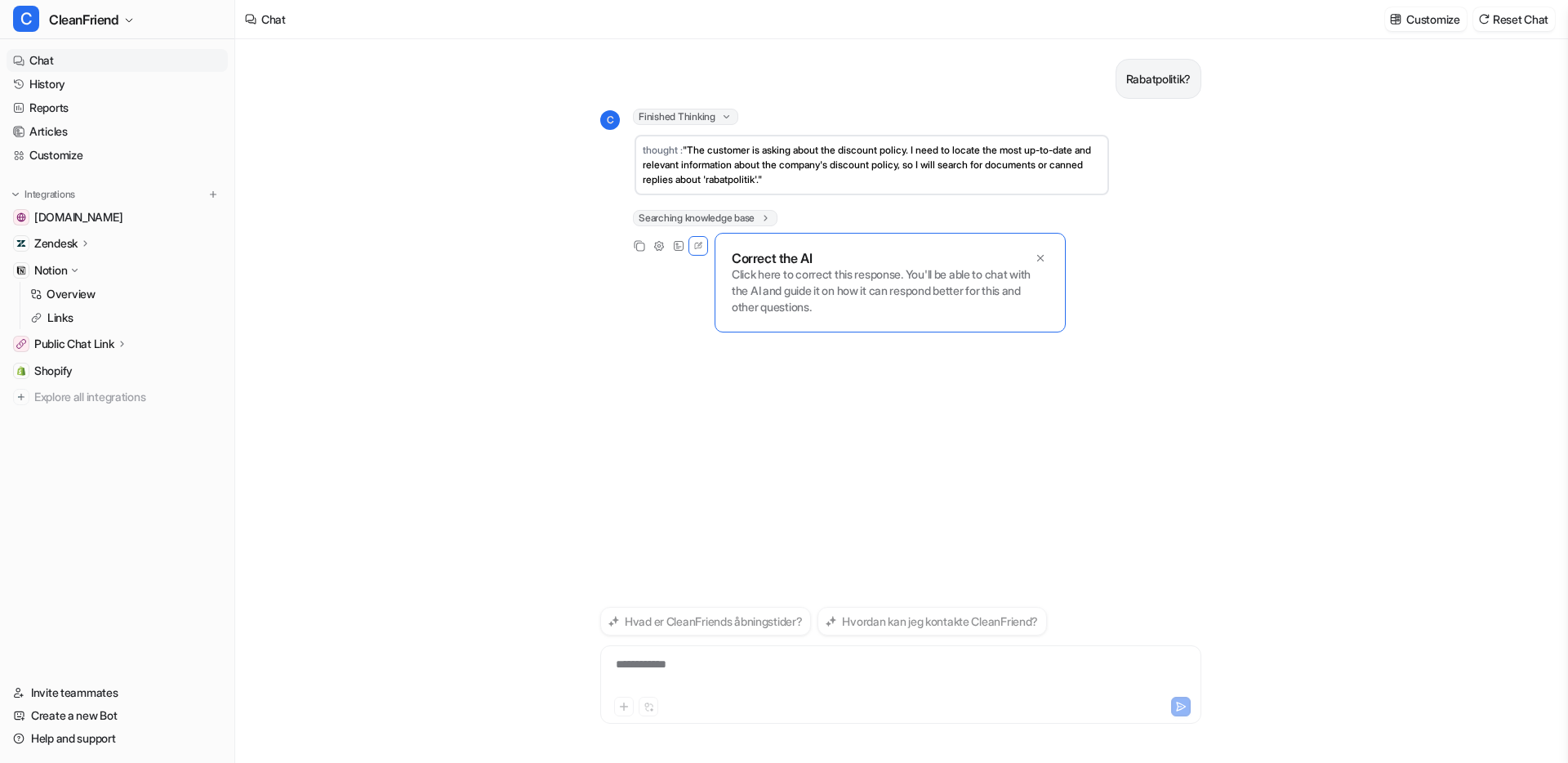
click at [717, 109] on span "Finished Thinking" at bounding box center [685, 117] width 106 height 17
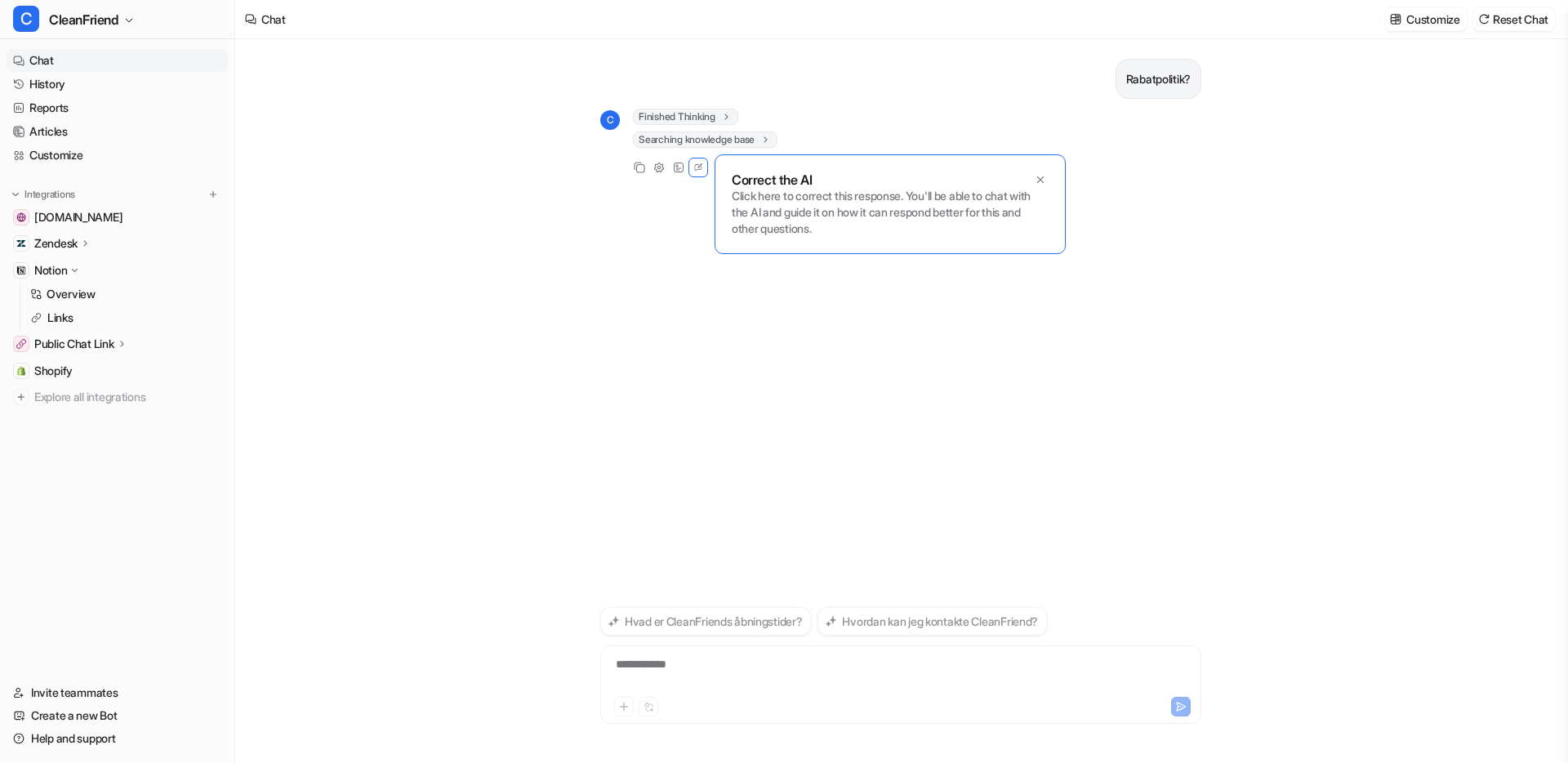
click at [721, 137] on span "Searching knowledge base" at bounding box center [704, 139] width 144 height 17
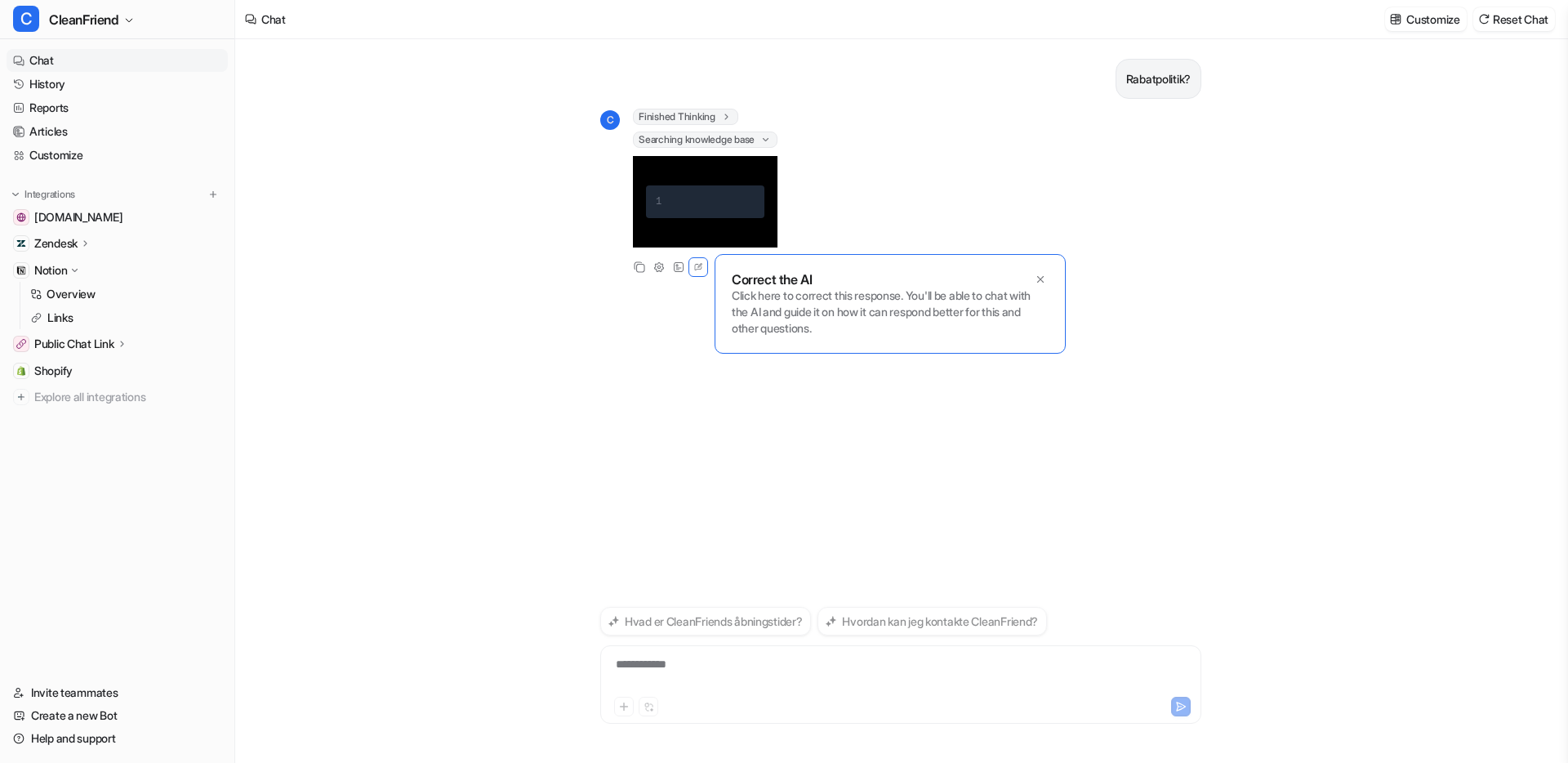
click at [722, 138] on span "Searching knowledge base" at bounding box center [704, 139] width 144 height 17
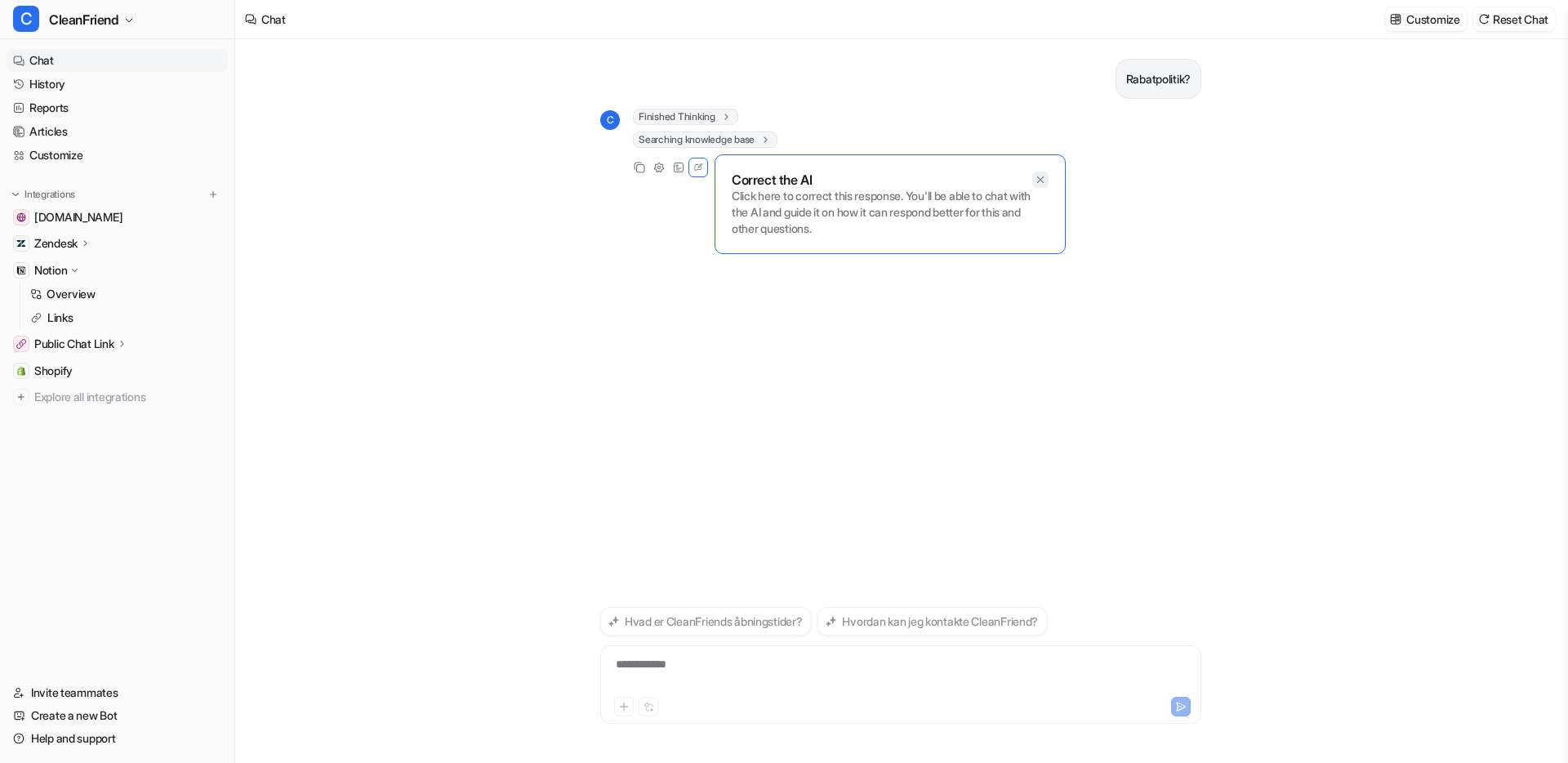
click at [1042, 181] on icon at bounding box center [1040, 180] width 12 height 12
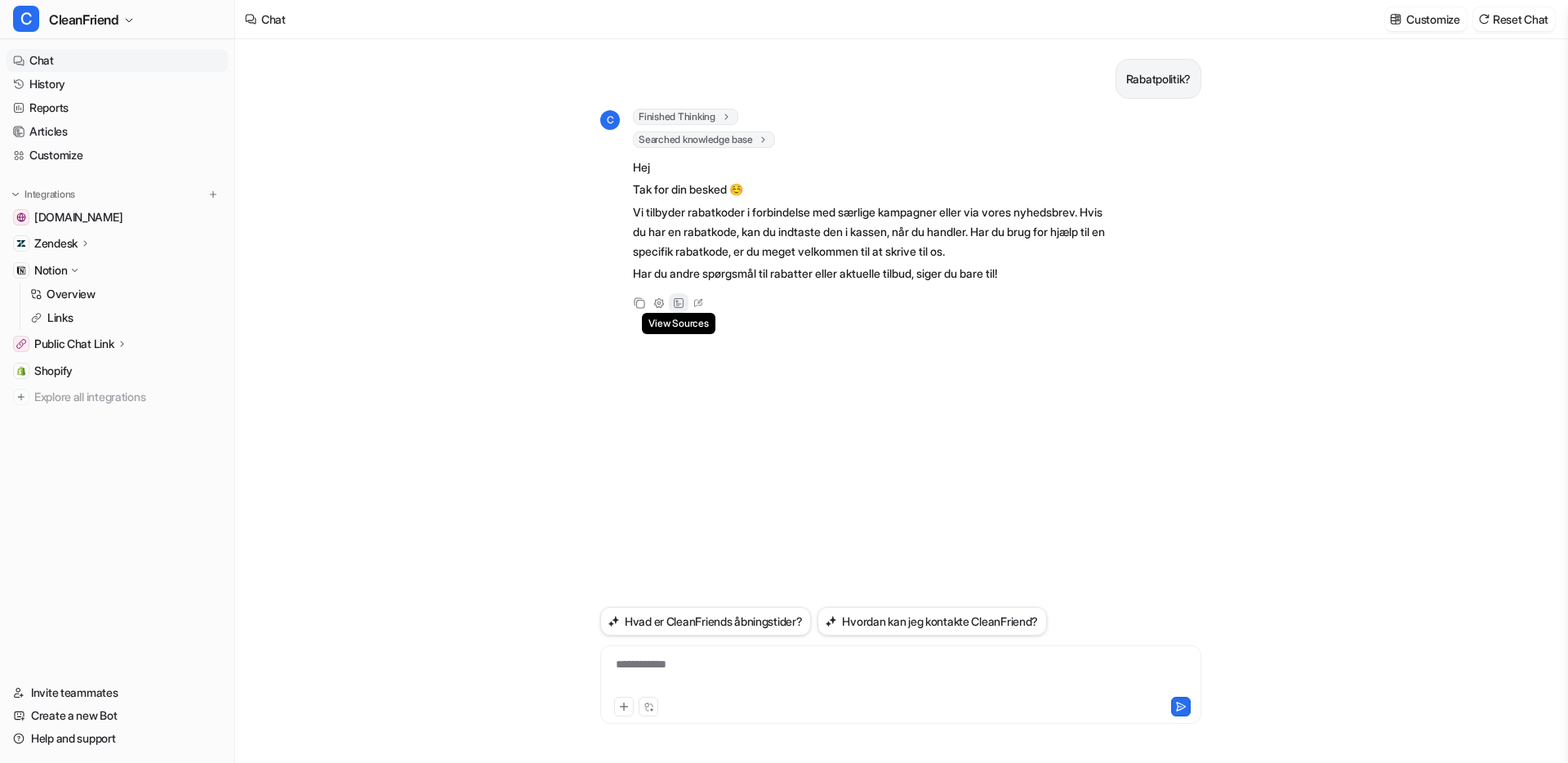
click at [680, 308] on div "View Sources" at bounding box center [679, 303] width 20 height 20
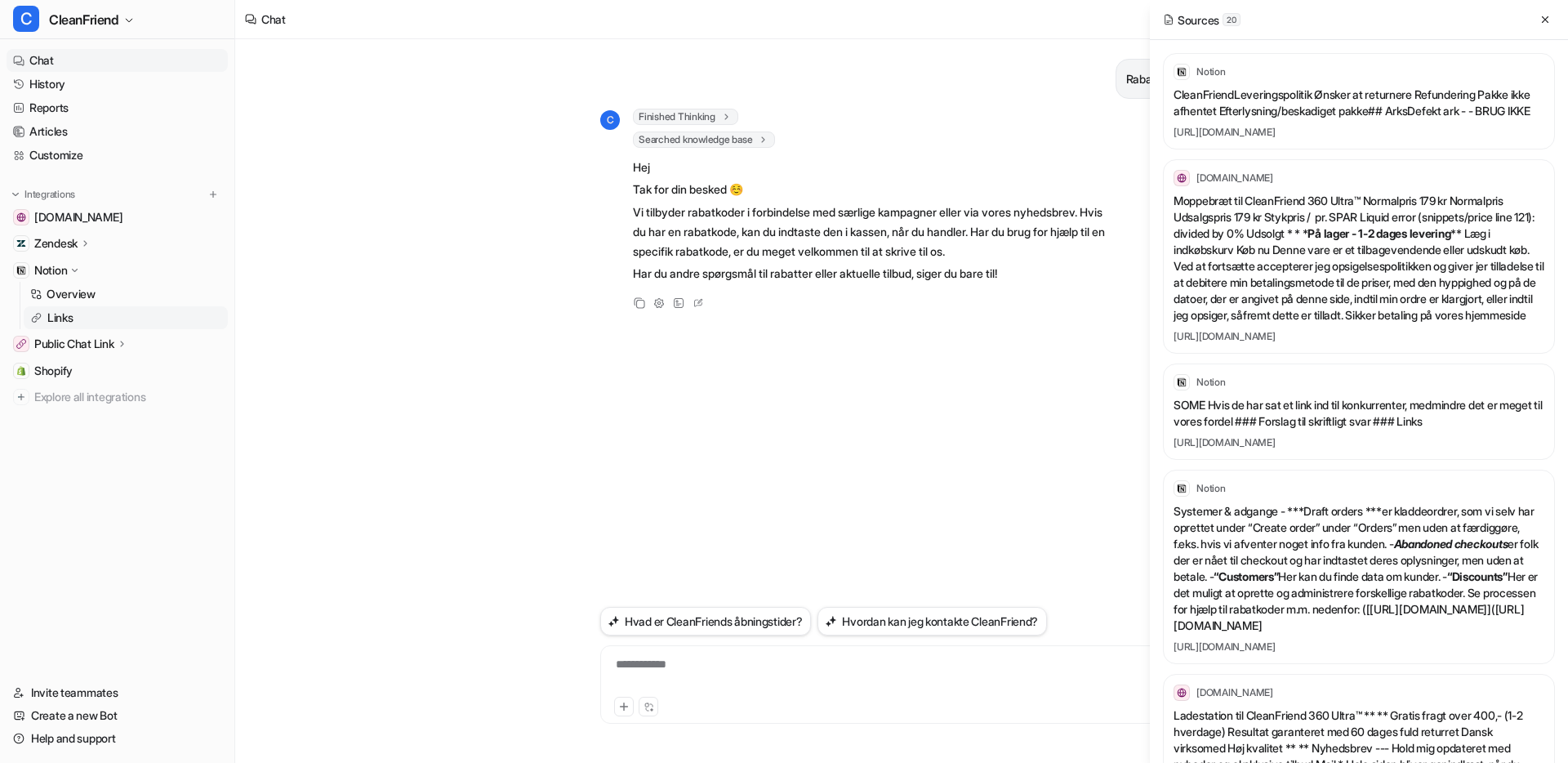
click at [51, 312] on p "Links" at bounding box center [60, 317] width 26 height 17
